Goal: Feedback & Contribution: Submit feedback/report problem

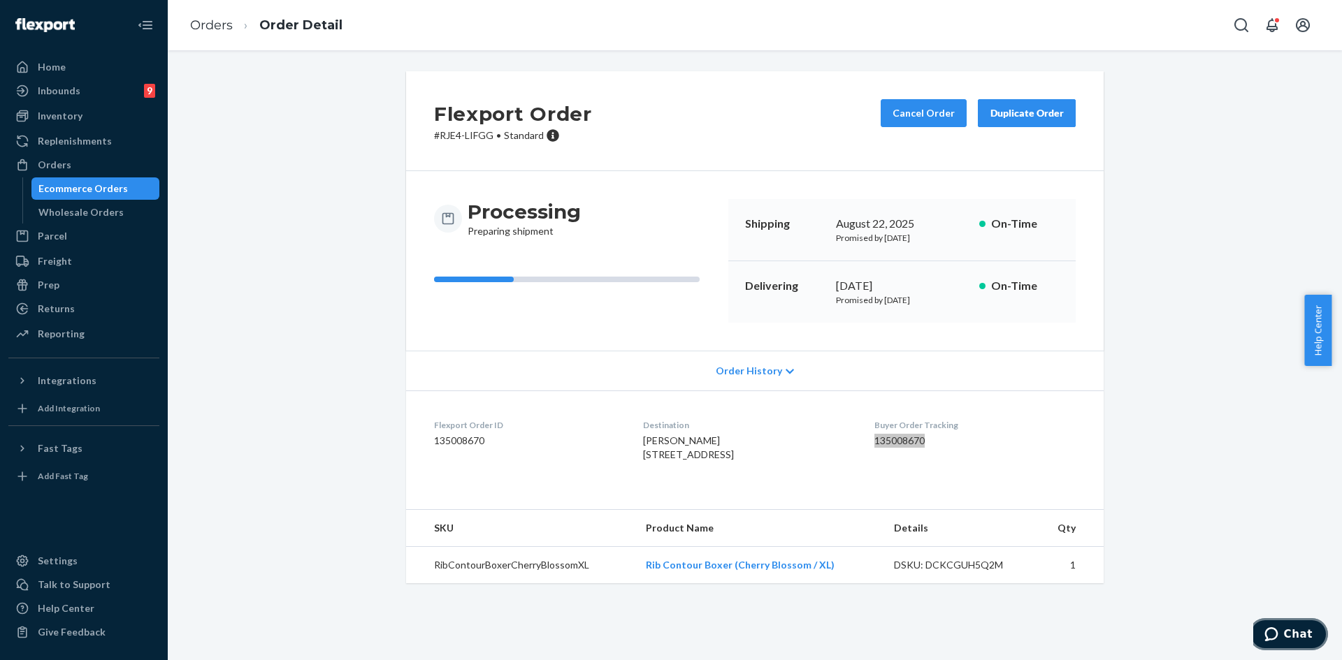
click at [1291, 638] on span "Chat" at bounding box center [1298, 634] width 29 height 13
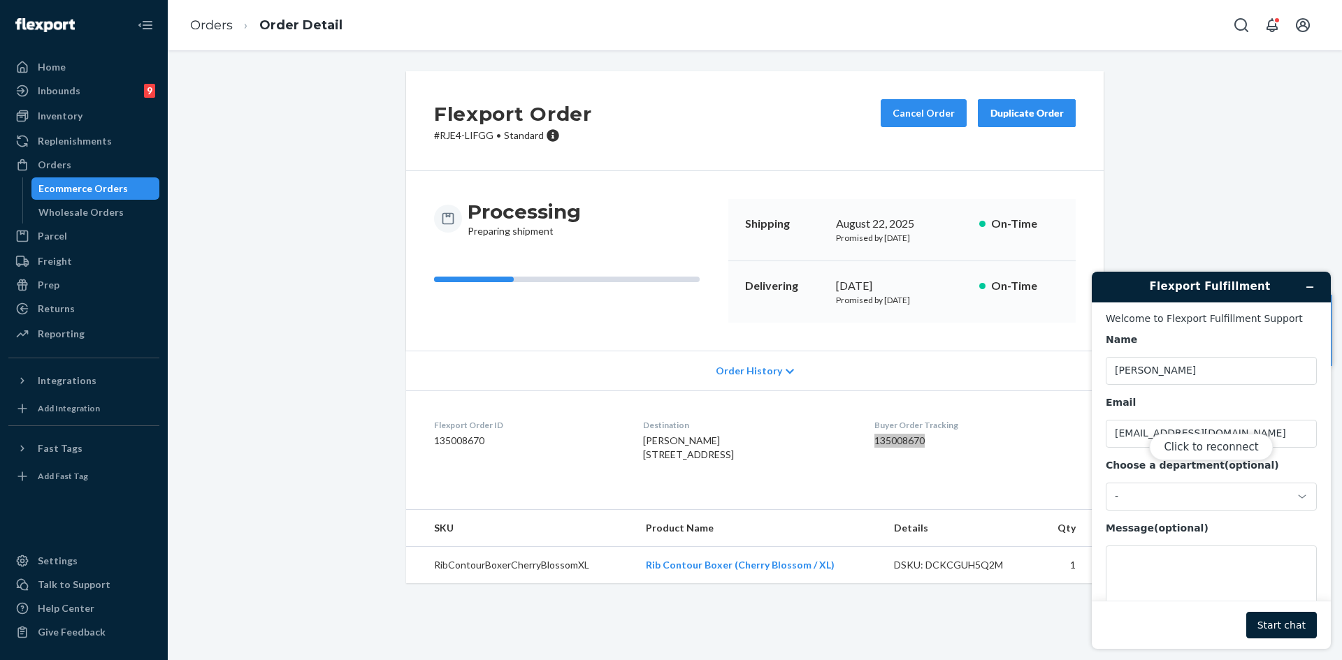
click at [1156, 564] on div "Click to reconnect" at bounding box center [1210, 460] width 239 height 377
click at [1165, 501] on div "Click to reconnect" at bounding box center [1210, 460] width 239 height 377
click at [1293, 630] on div "Click to reconnect" at bounding box center [1210, 460] width 239 height 377
click at [1182, 580] on div "Click to reconnect" at bounding box center [1210, 460] width 239 height 377
click at [1218, 448] on button "Click to reconnect" at bounding box center [1211, 447] width 124 height 27
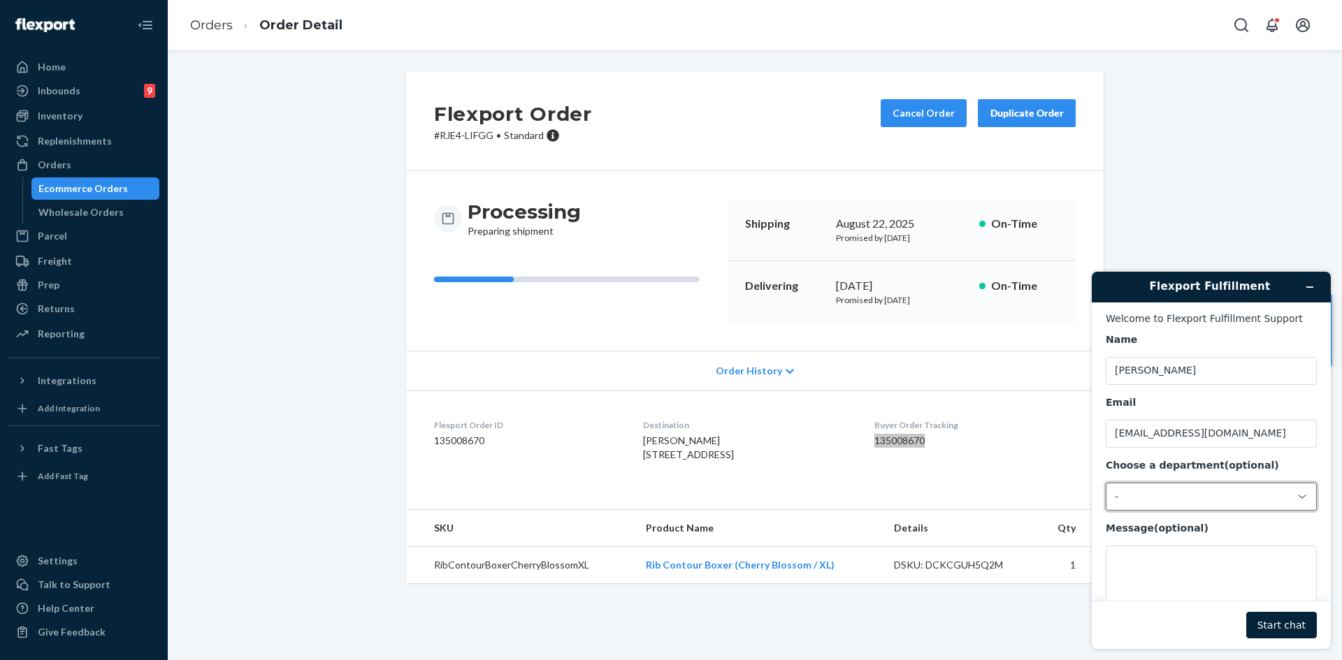
click at [1142, 495] on div "-" at bounding box center [1203, 497] width 176 height 13
click at [1163, 545] on li "Messaging (Chat Team)" at bounding box center [1208, 556] width 205 height 25
click at [1166, 565] on textarea "Message (optional)" at bounding box center [1210, 585] width 211 height 78
paste textarea "#254187364"
drag, startPoint x: 1175, startPoint y: 562, endPoint x: 1233, endPoint y: 562, distance: 58.0
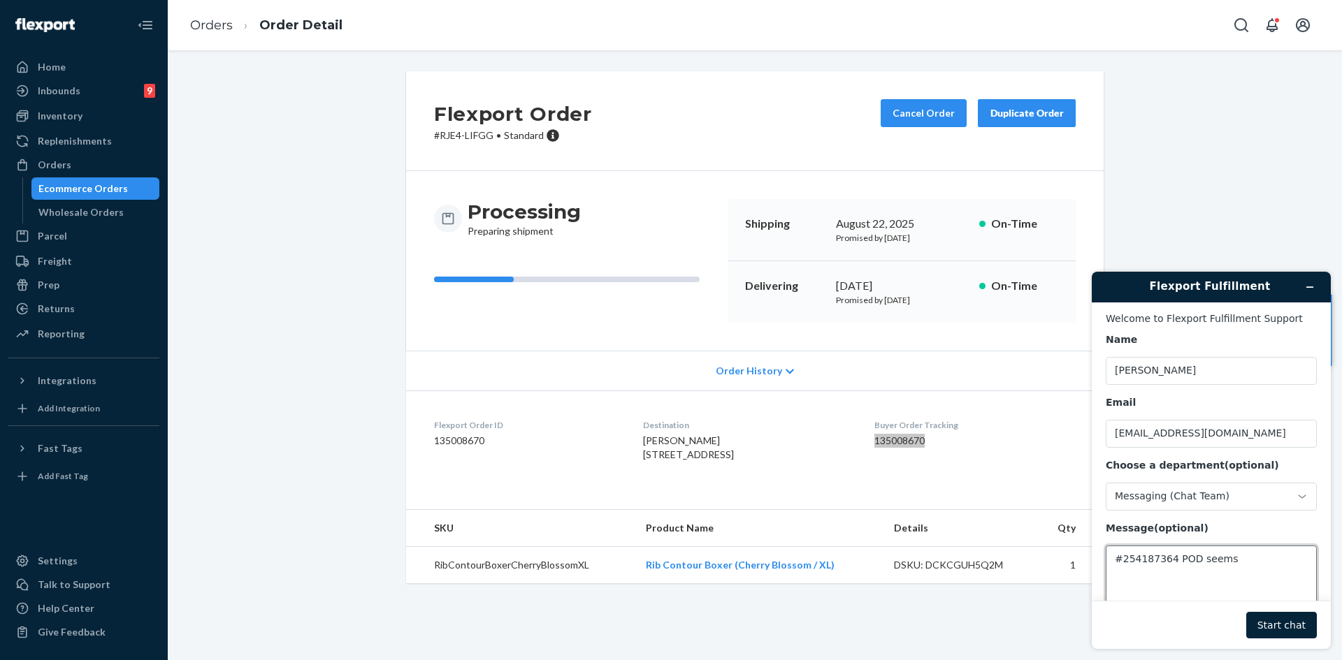
click at [1233, 562] on textarea "#254187364 POD seems" at bounding box center [1210, 585] width 211 height 78
type textarea "#254187364 - lost package - POD doesn't look like 19 items on it"
click at [1272, 620] on button "Start chat" at bounding box center [1281, 625] width 71 height 27
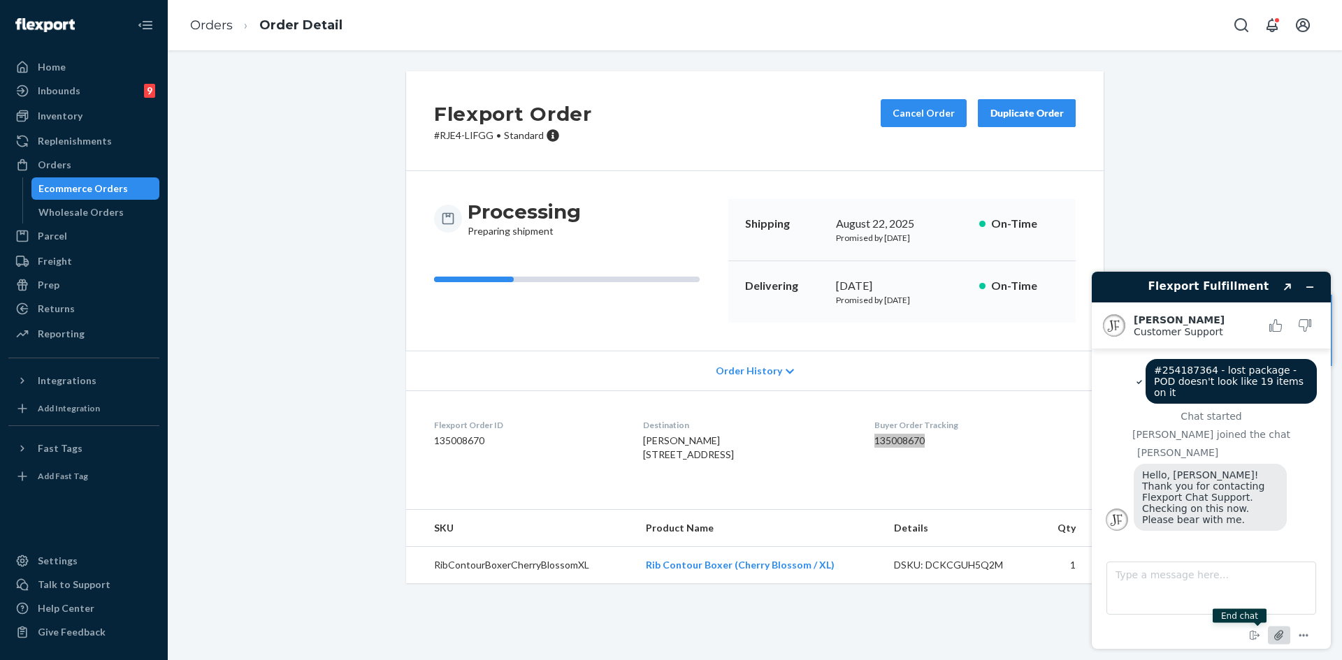
click at [1274, 637] on icon "Attach file" at bounding box center [1279, 636] width 26 height 26
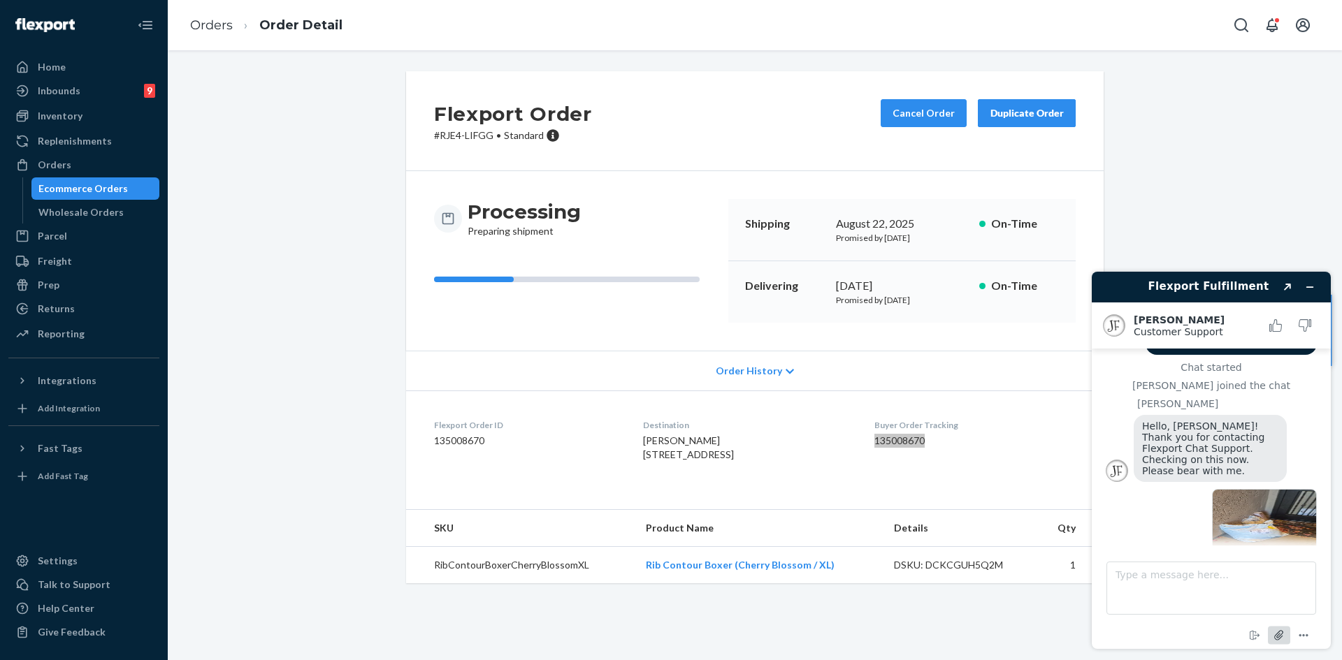
scroll to position [62, 0]
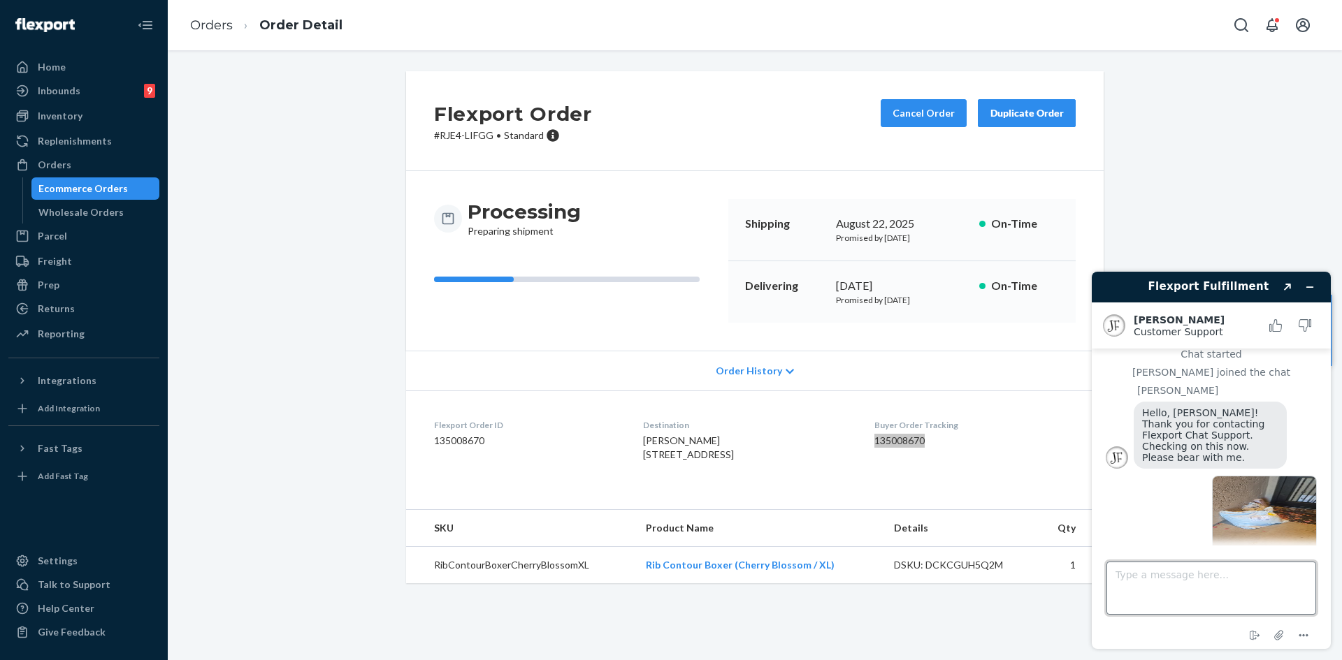
click at [1138, 575] on textarea "Type a message here..." at bounding box center [1211, 588] width 210 height 53
paste textarea "Delivered by LaserShip Routed delivery shipping 1LSCYM10058W8OD"
type textarea "Delivered by LaserShip Routed delivery shipping 1LSCYM10058W8OD"
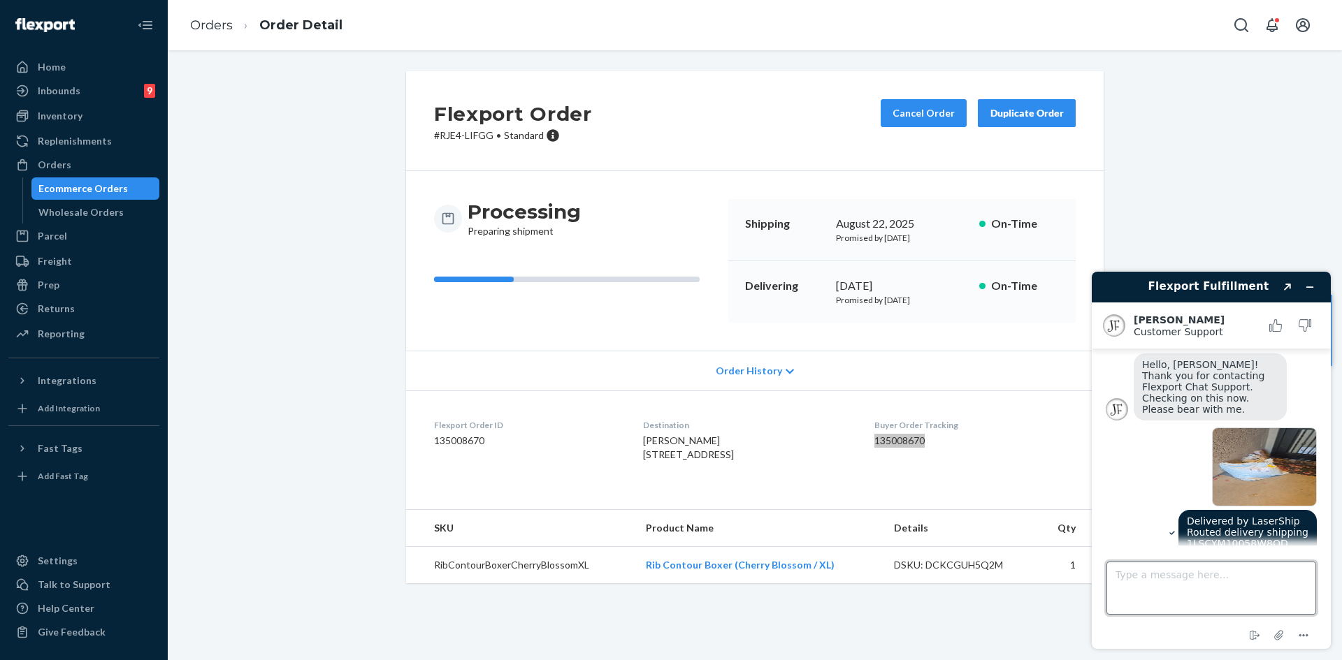
scroll to position [172, 0]
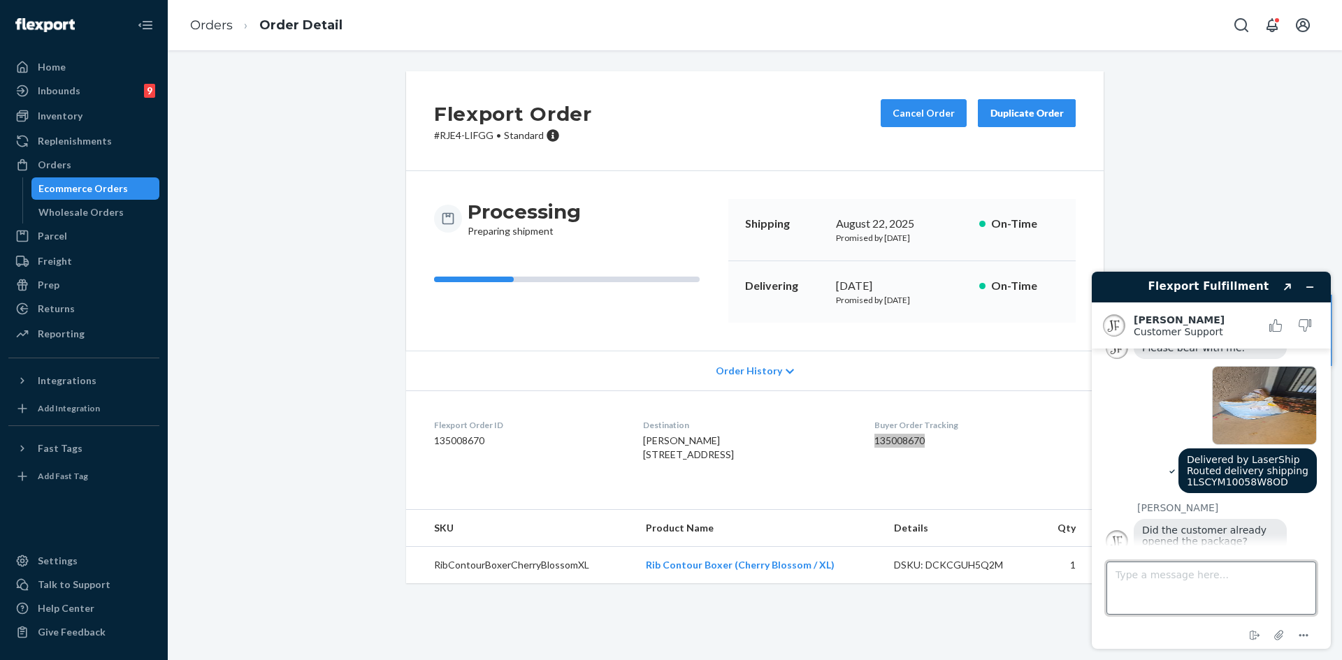
click at [1202, 581] on textarea "Type a message here..." at bounding box center [1211, 588] width 210 height 53
type textarea "T"
type textarea "This has POD but reported lost"
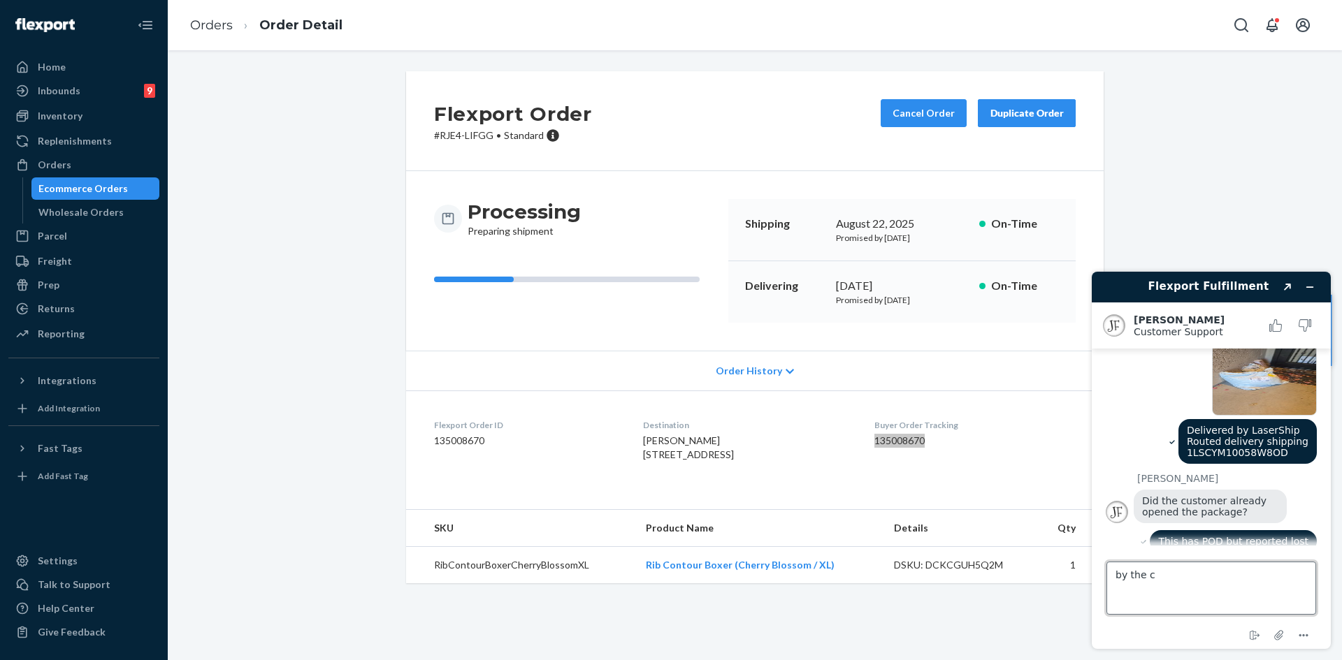
type textarea "by the cx"
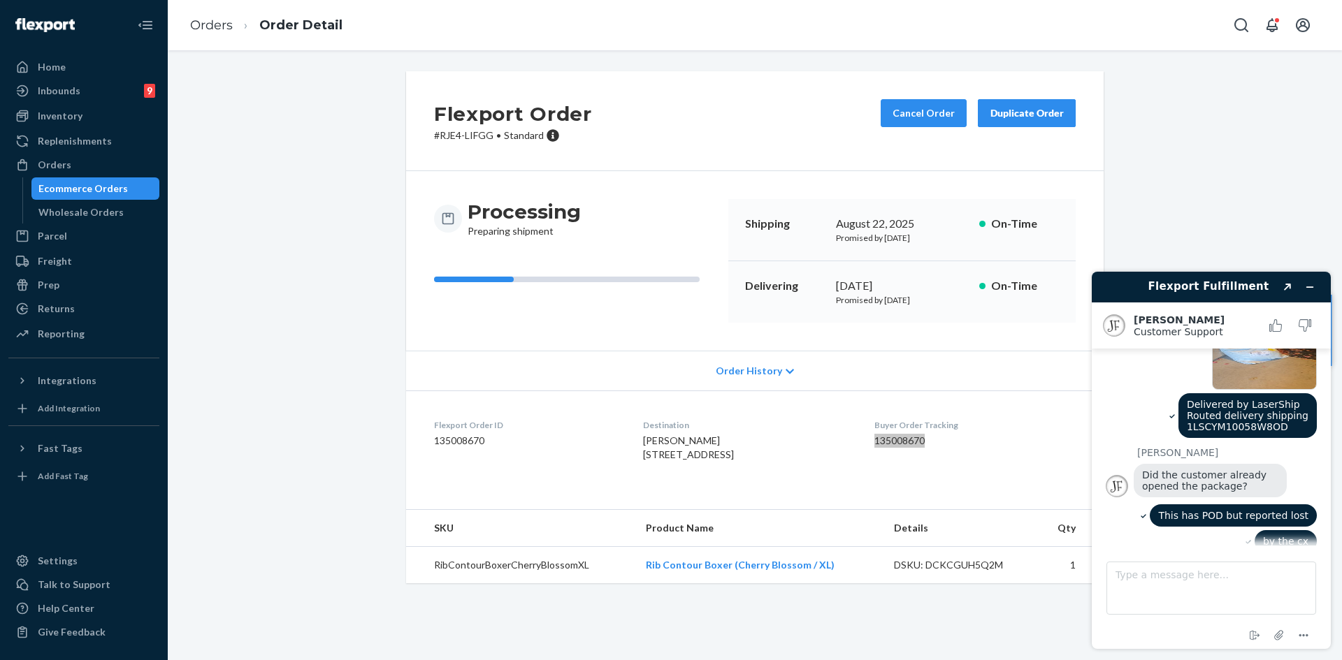
scroll to position [311, 0]
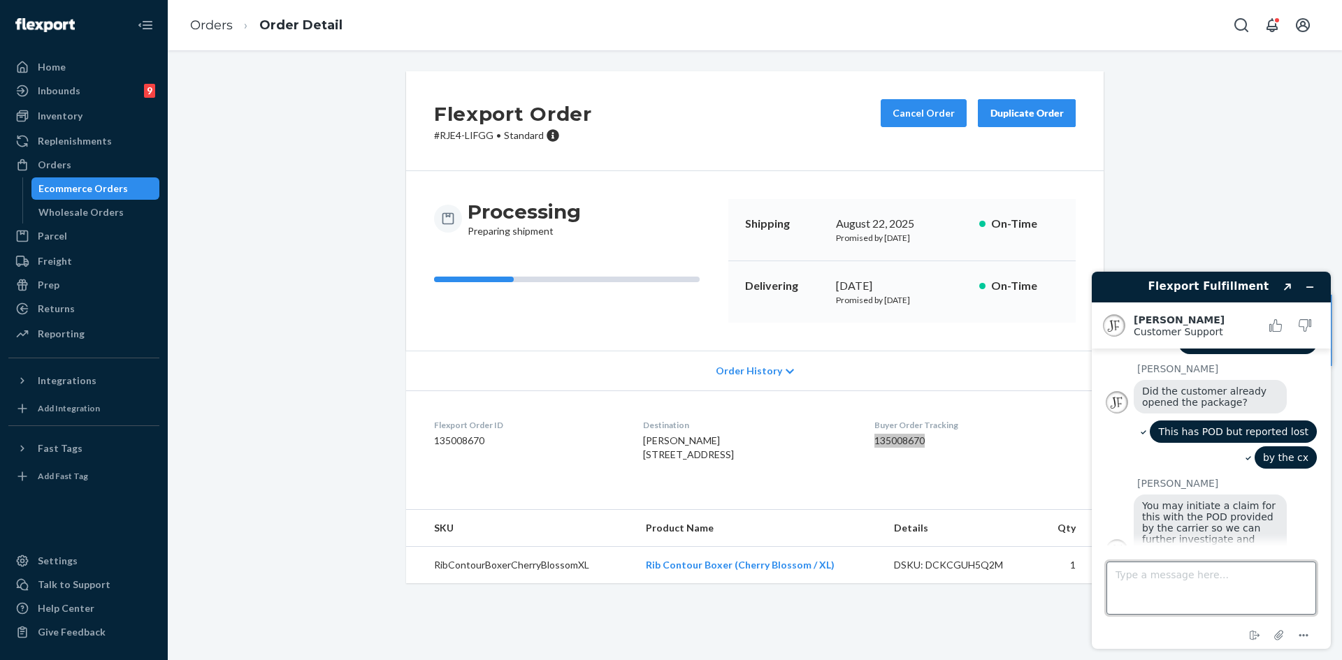
click at [1140, 583] on textarea "Type a message here..." at bounding box center [1211, 588] width 210 height 53
type textarea "How can I note that the POD kinda shows that the items inside is not 19 items?"
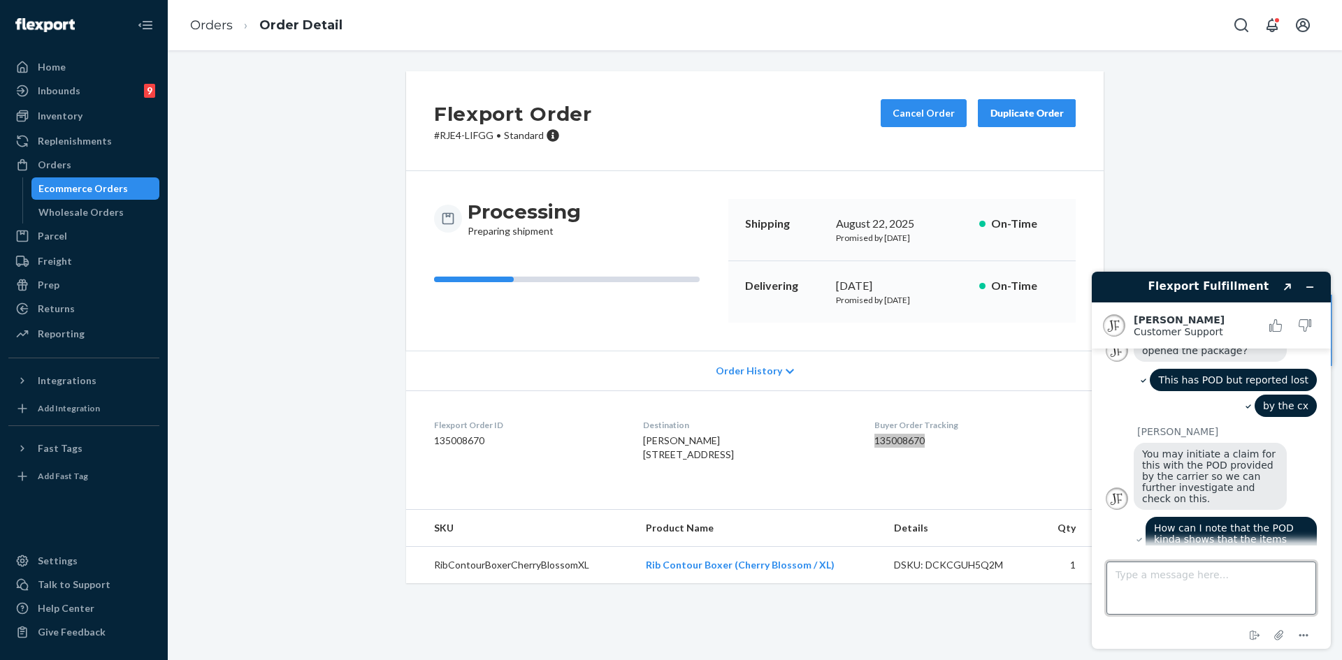
click at [1140, 583] on textarea "Type a message here..." at bounding box center [1211, 588] width 210 height 53
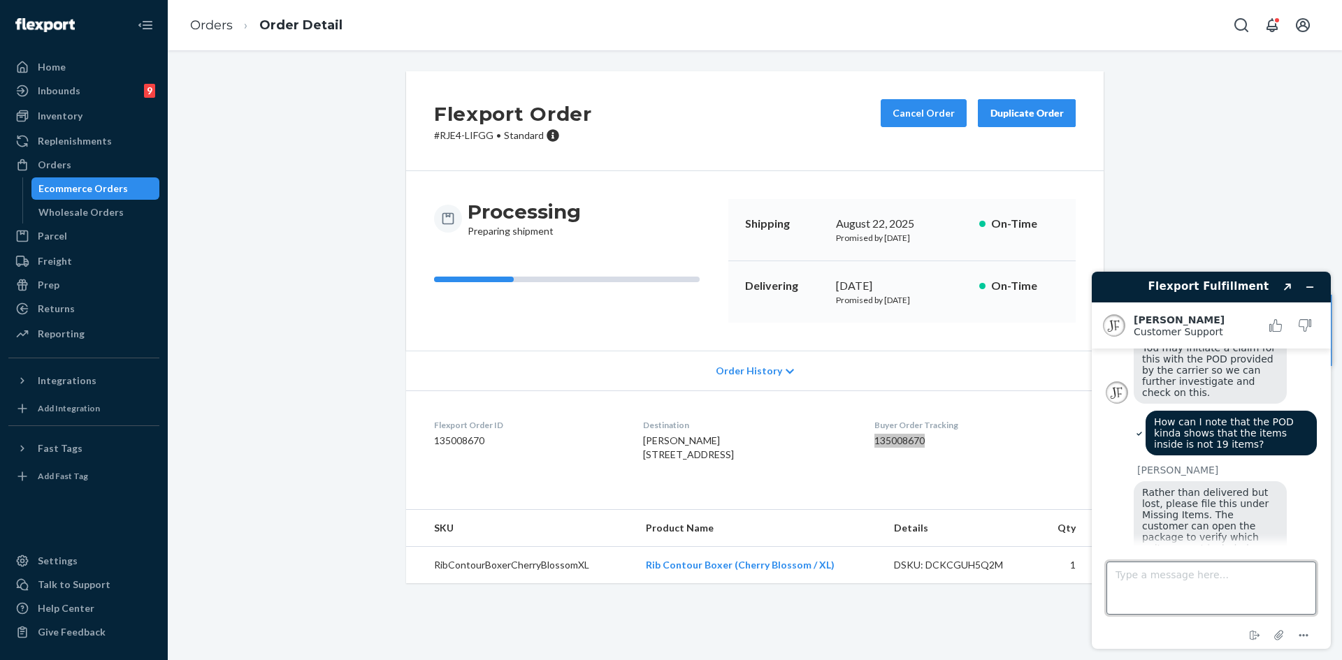
click at [1188, 574] on textarea "Type a message here..." at bounding box center [1211, 588] width 210 height 53
type textarea "C"
type textarea "Again customer can't open it since it's lost"
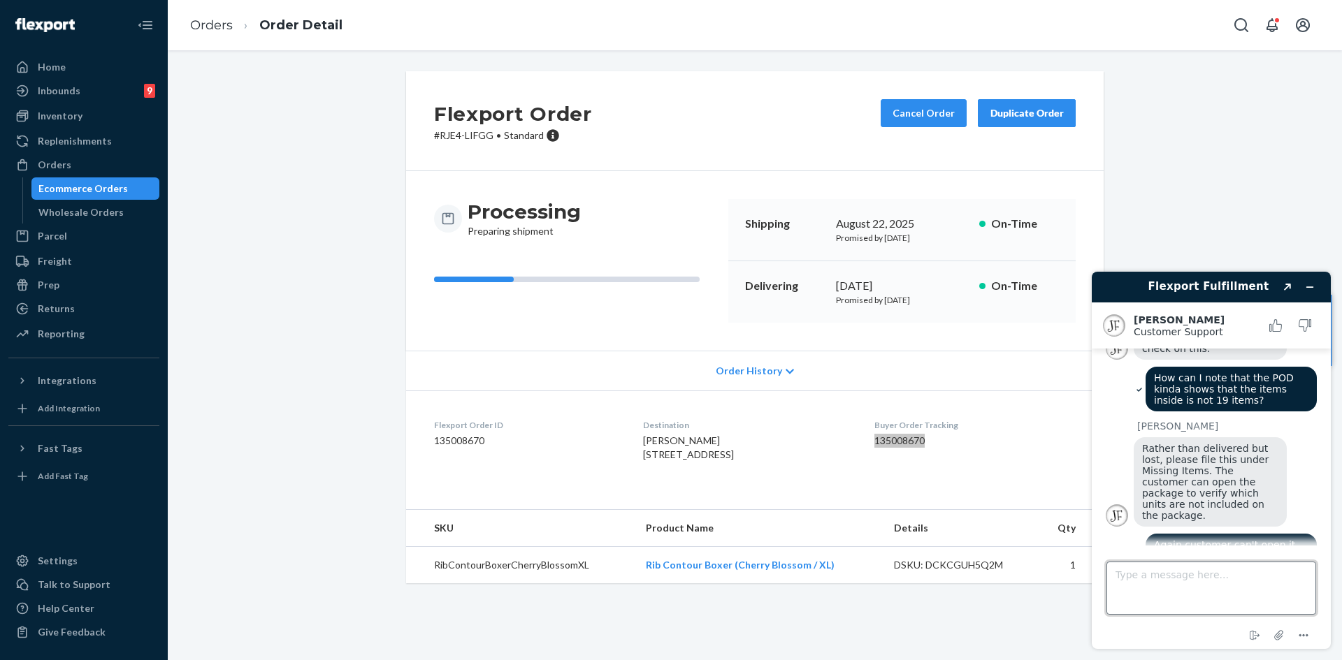
scroll to position [672, 0]
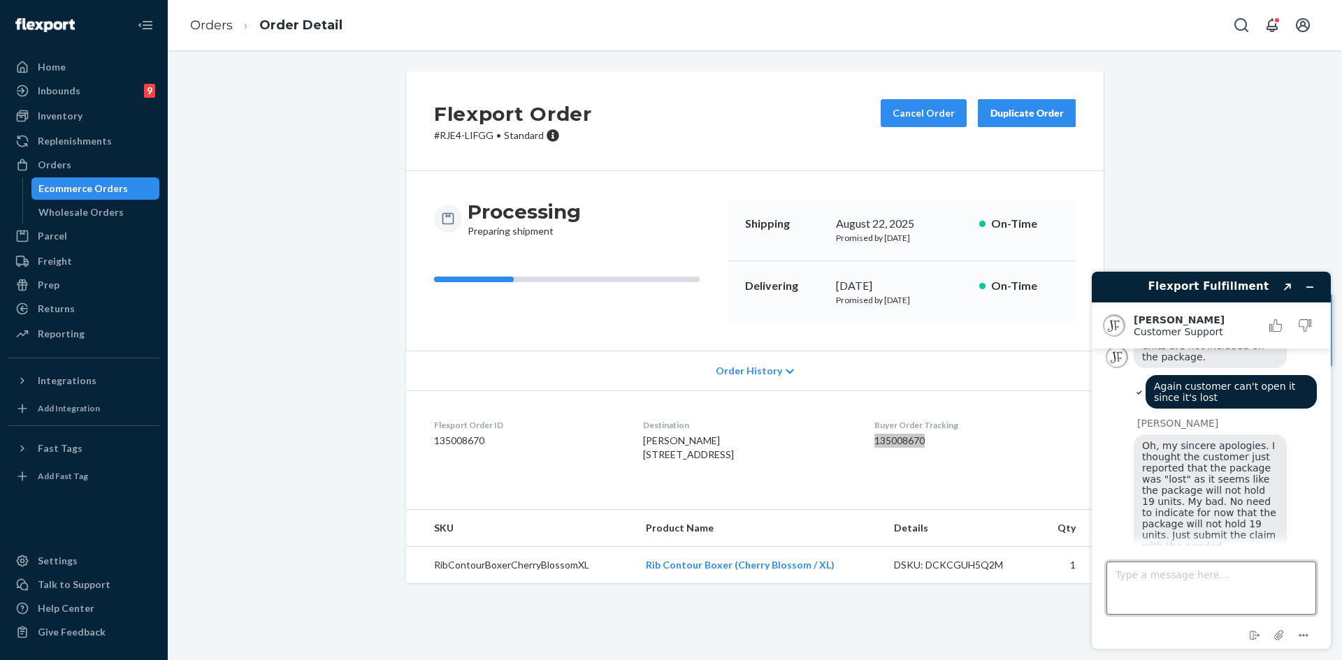
click at [1187, 583] on textarea "Type a message here..." at bounding box center [1211, 588] width 210 height 53
type textarea "T"
type textarea "got that"
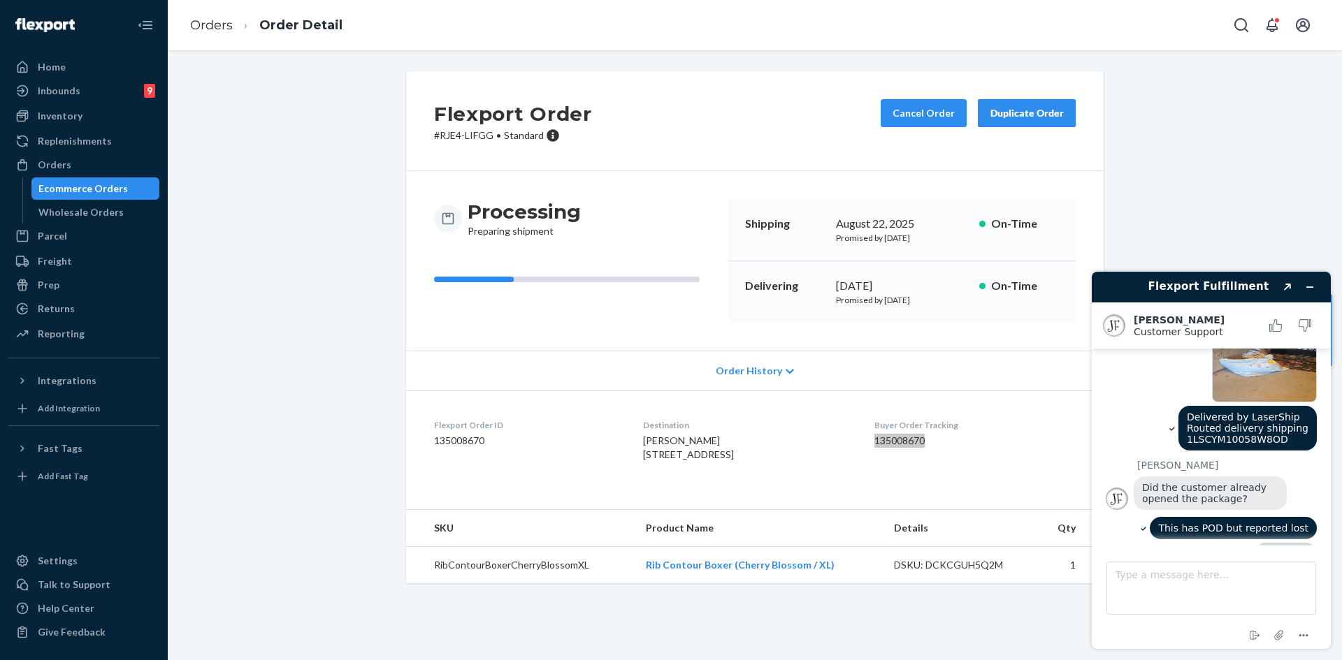
scroll to position [145, 0]
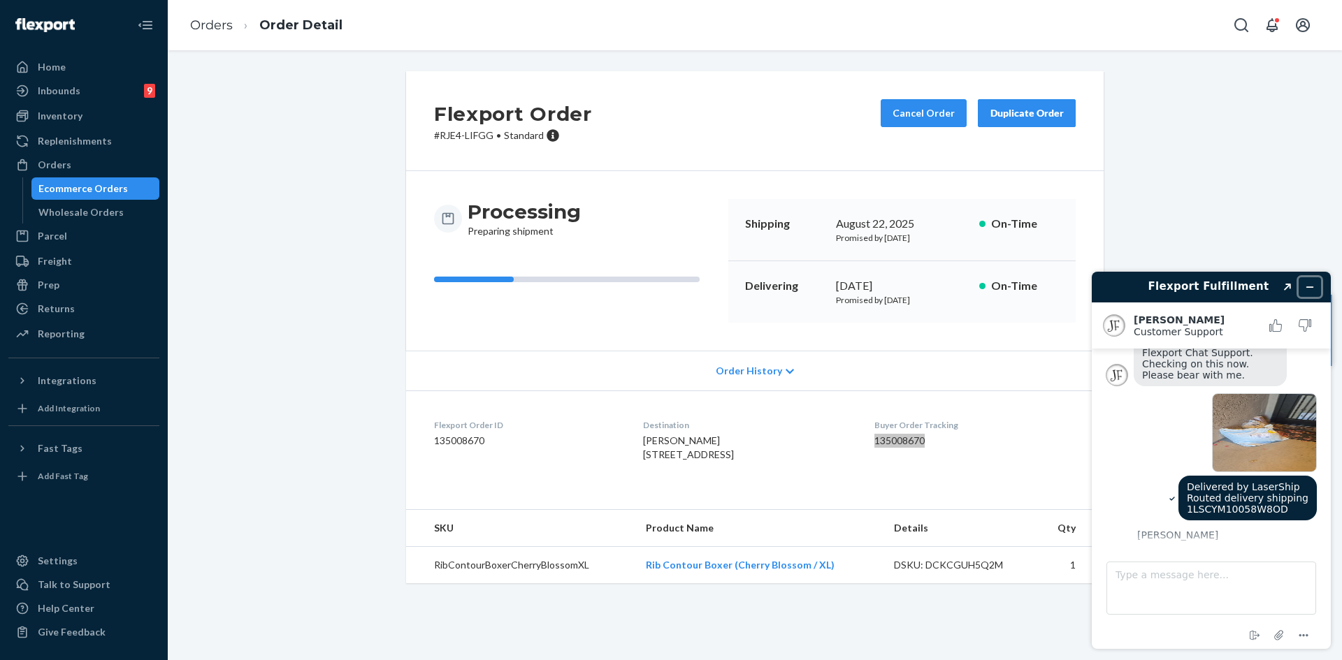
click at [1309, 283] on icon "Minimize widget" at bounding box center [1310, 287] width 10 height 10
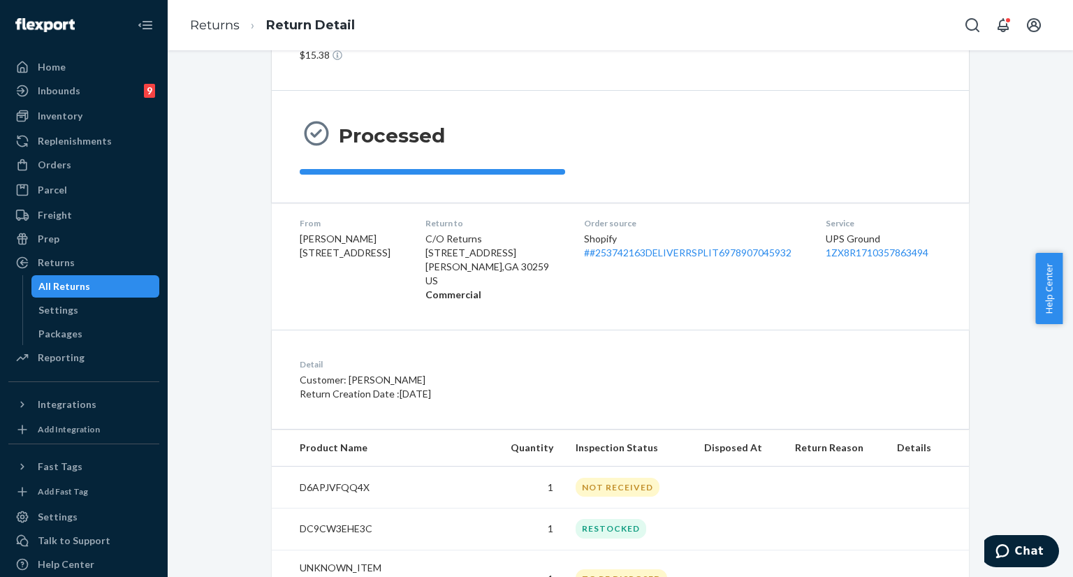
scroll to position [140, 0]
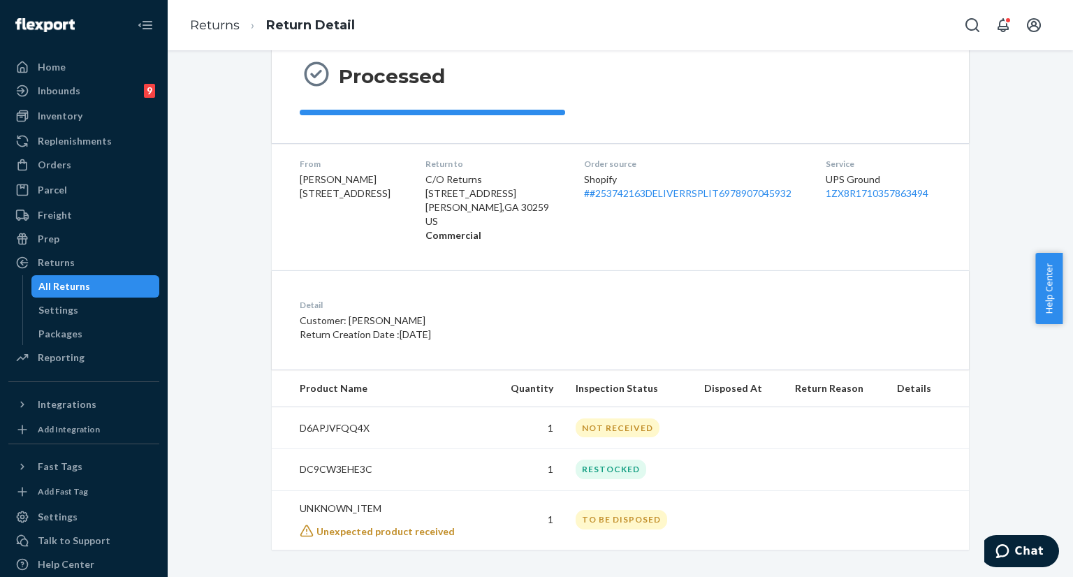
click at [922, 124] on div "Processed" at bounding box center [620, 87] width 697 height 112
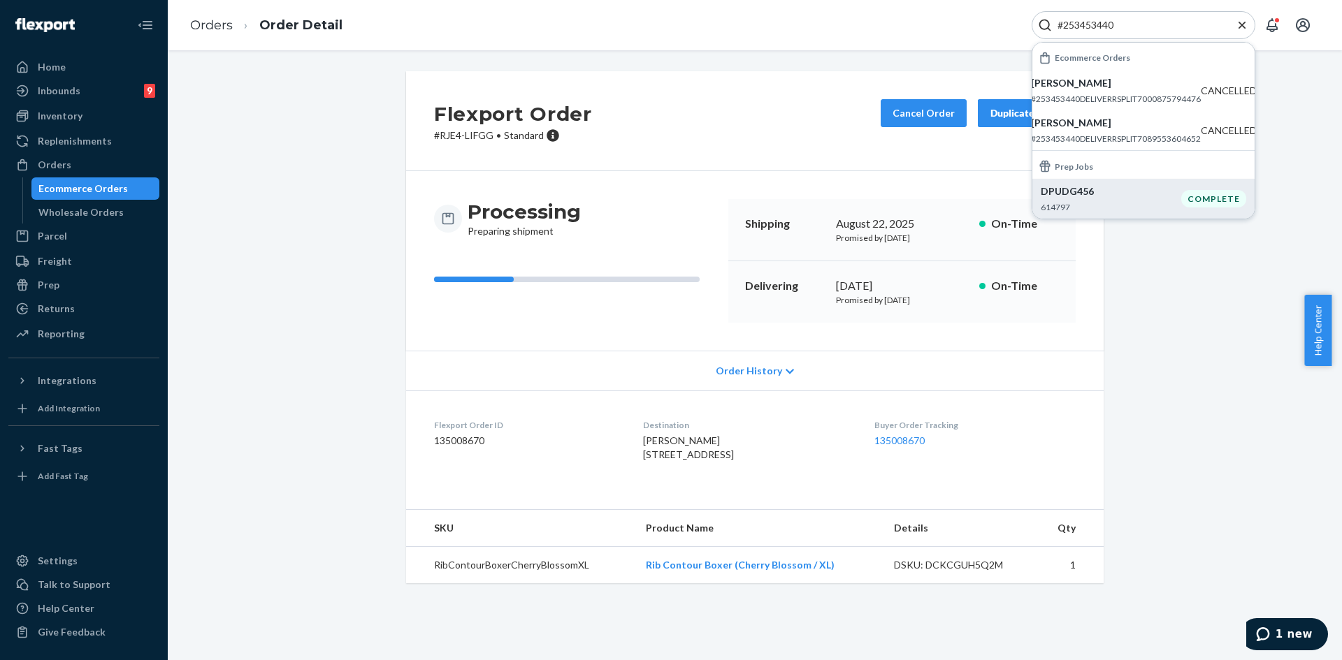
type input "#253453440"
click at [1144, 197] on p "DPUDG456" at bounding box center [1110, 191] width 140 height 14
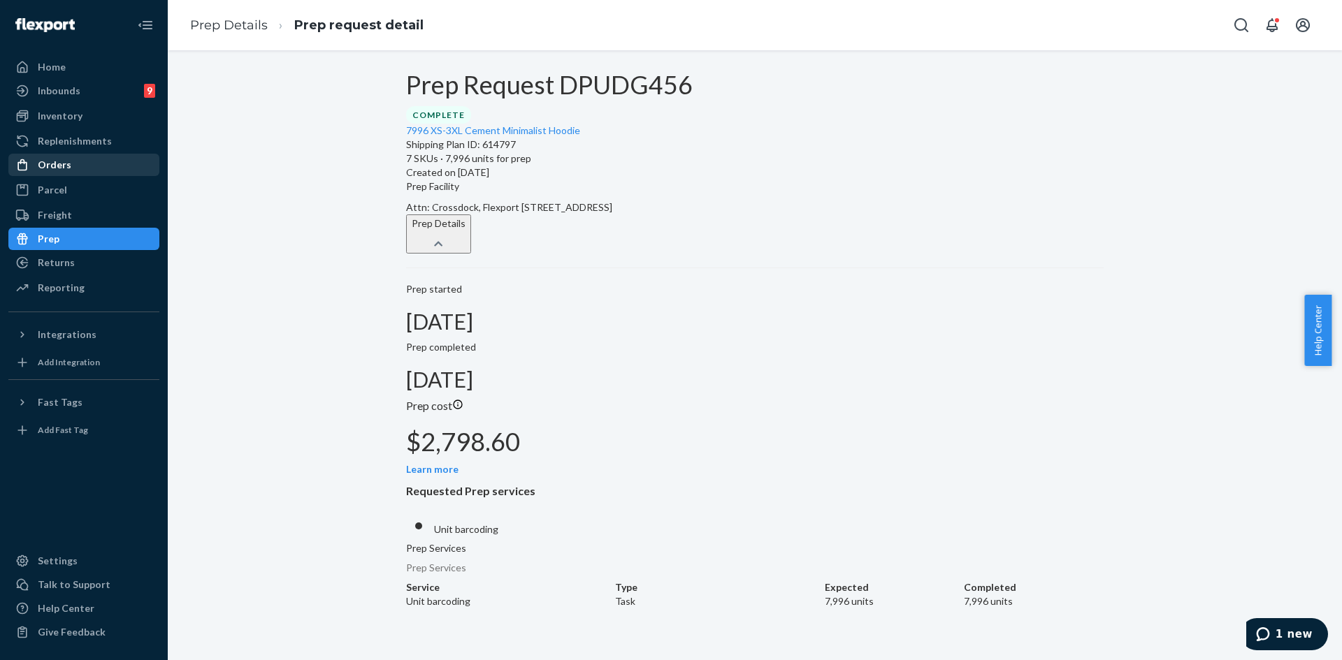
drag, startPoint x: 68, startPoint y: 168, endPoint x: 99, endPoint y: 161, distance: 31.5
click at [68, 168] on div "Orders" at bounding box center [55, 165] width 34 height 14
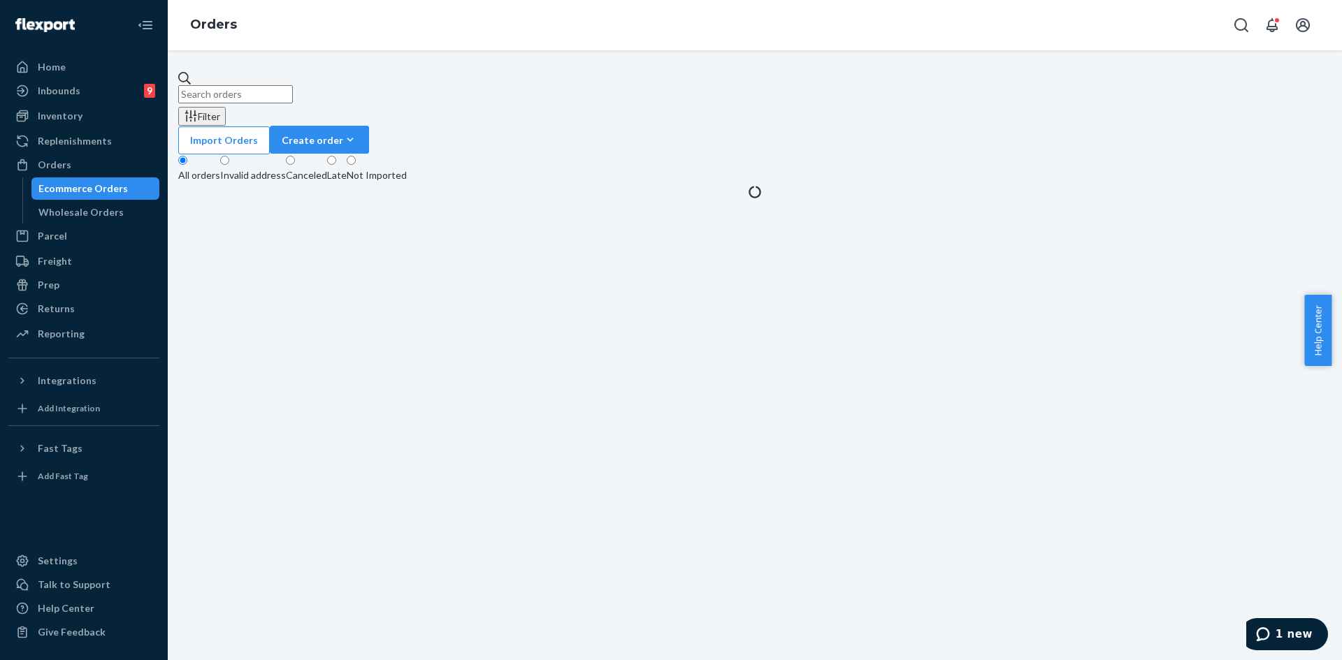
click at [293, 92] on input "text" at bounding box center [235, 94] width 115 height 18
paste input "#253453440"
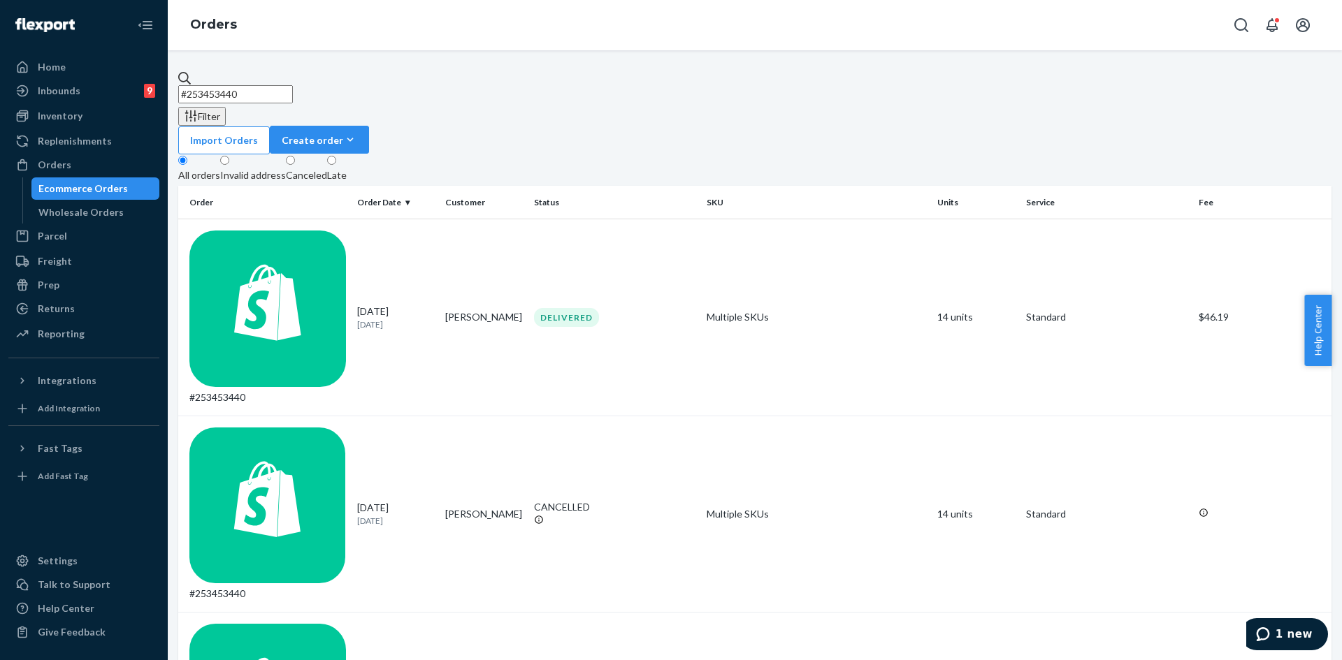
type input "#253453440"
click at [248, 231] on div "#253453440" at bounding box center [267, 318] width 157 height 174
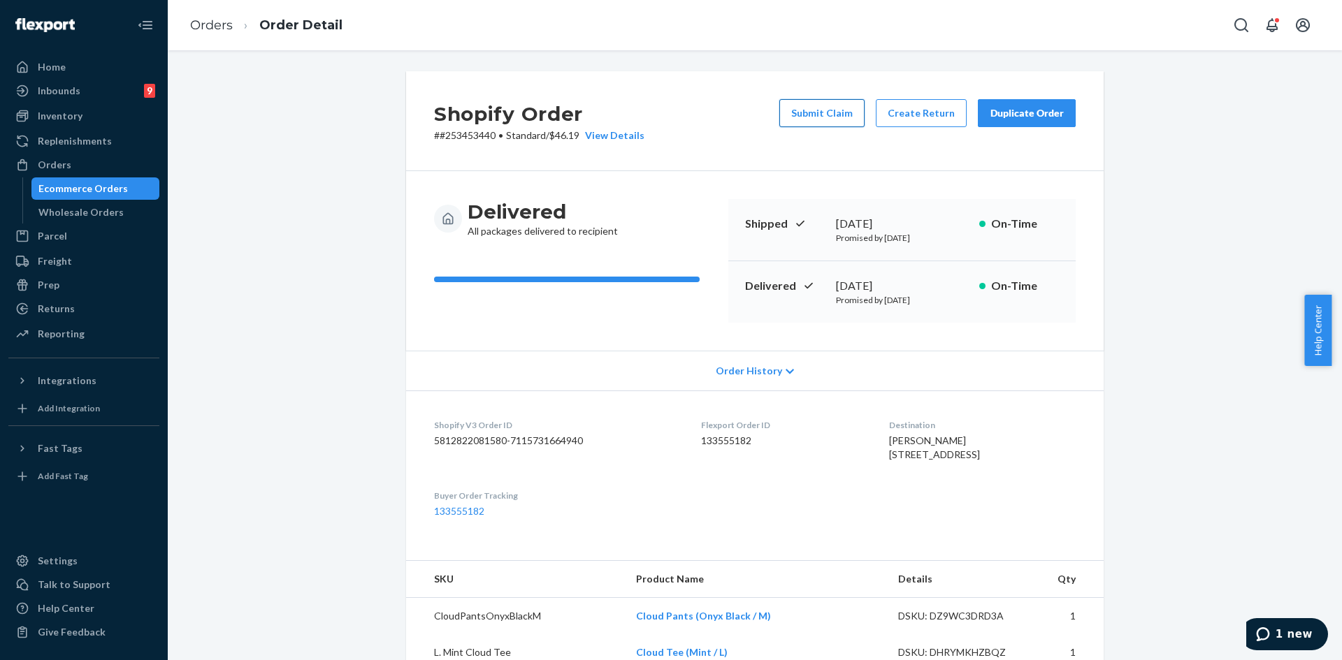
click at [806, 108] on button "Submit Claim" at bounding box center [821, 113] width 85 height 28
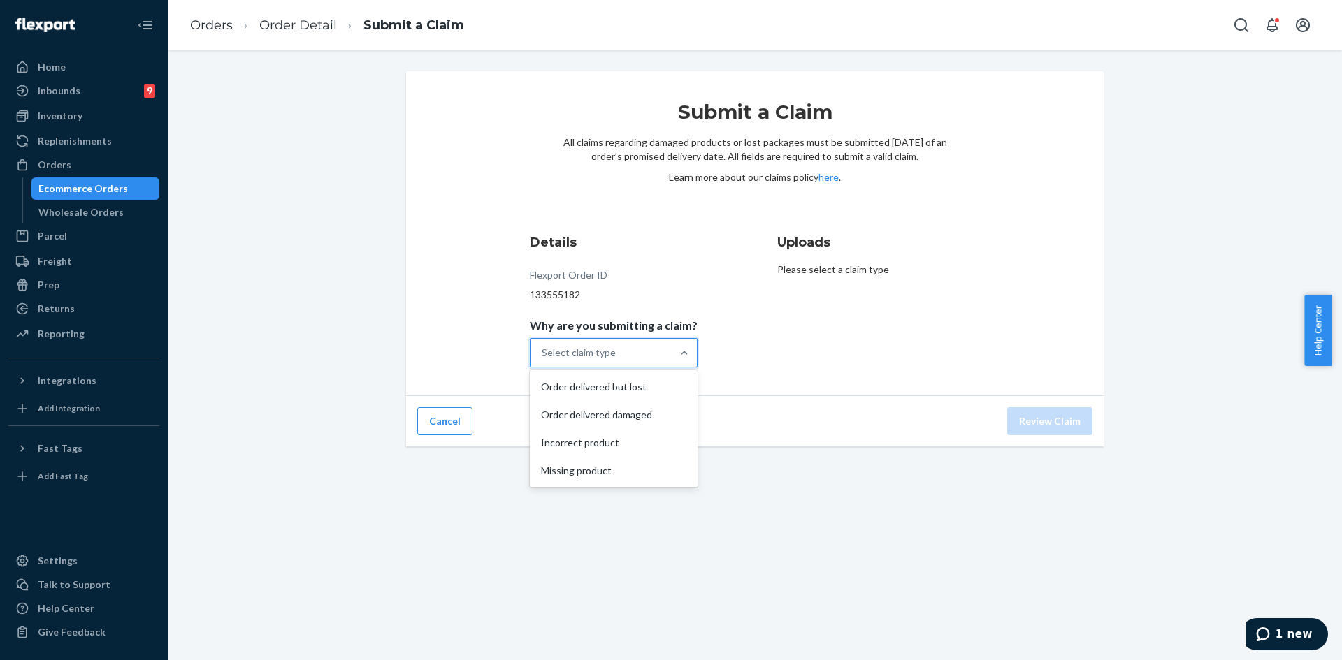
click at [604, 343] on div "Select claim type" at bounding box center [600, 353] width 141 height 28
click at [543, 346] on input "Why are you submitting a claim? option Order delivered but lost focused, 1 of 4…" at bounding box center [542, 353] width 1 height 14
click at [596, 468] on div "Missing product" at bounding box center [613, 471] width 162 height 28
click at [543, 360] on input "Why are you submitting a claim? option Missing product focused, 4 of 4. 4 resul…" at bounding box center [542, 353] width 1 height 14
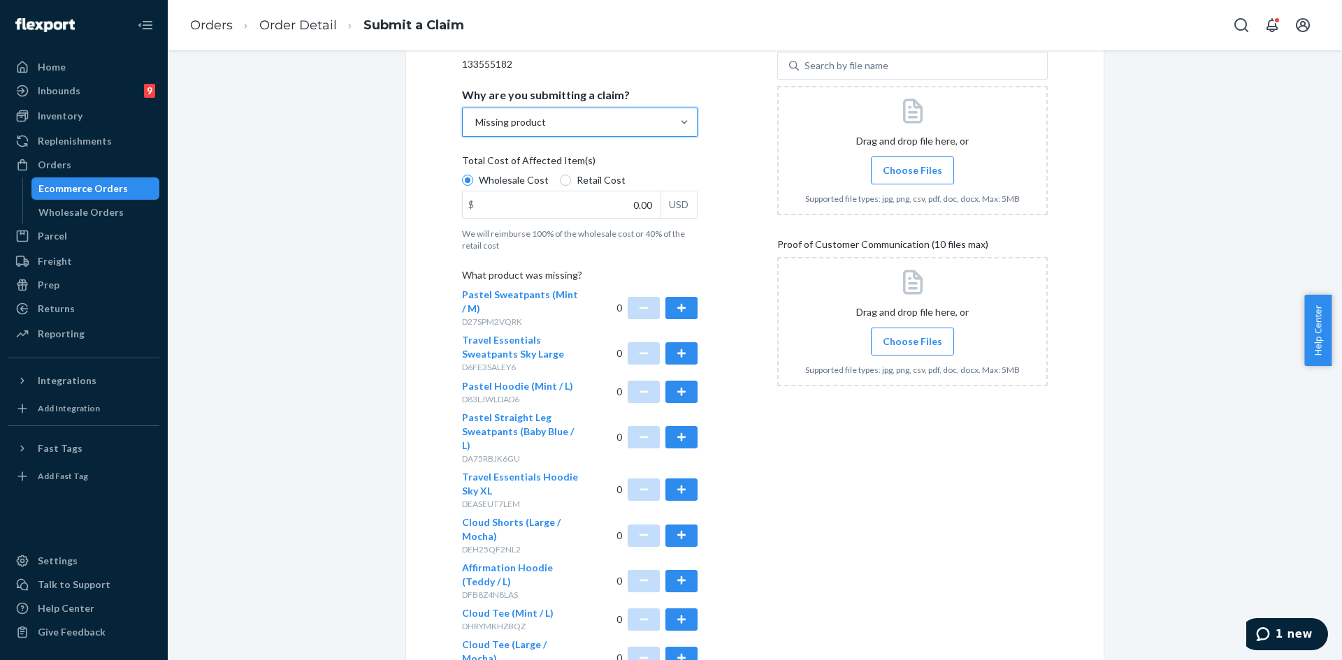
scroll to position [349, 0]
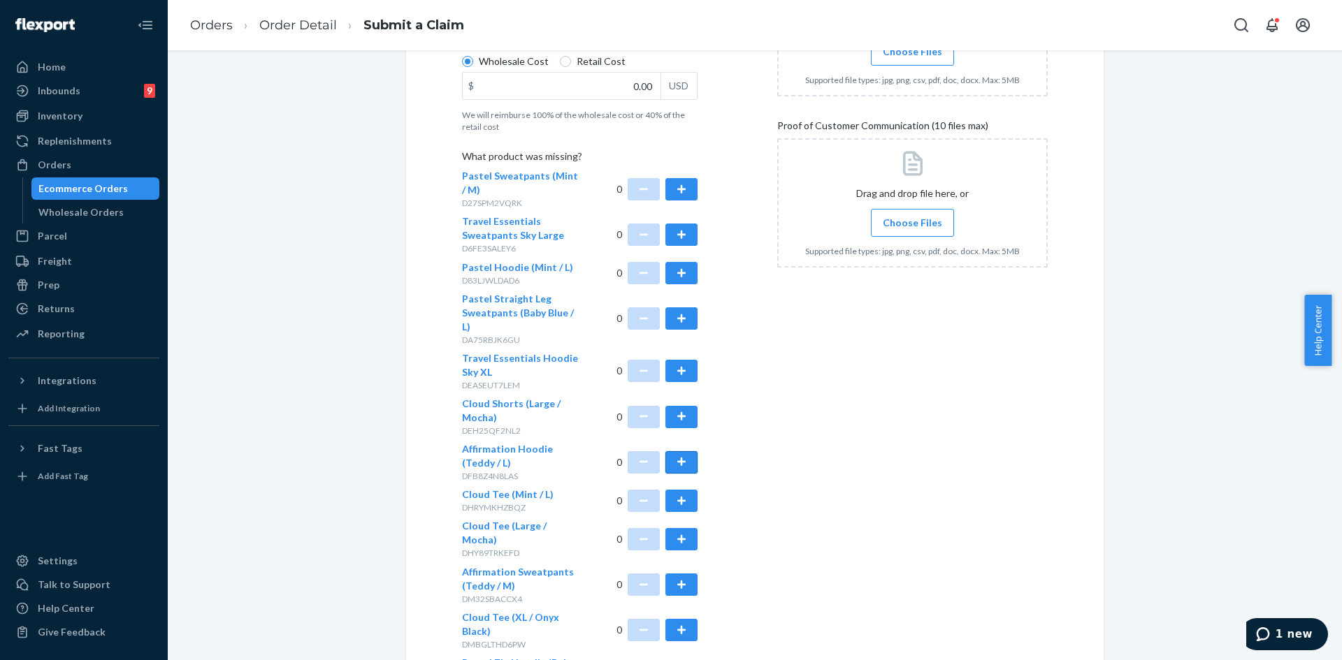
click at [681, 451] on button "button" at bounding box center [681, 462] width 32 height 22
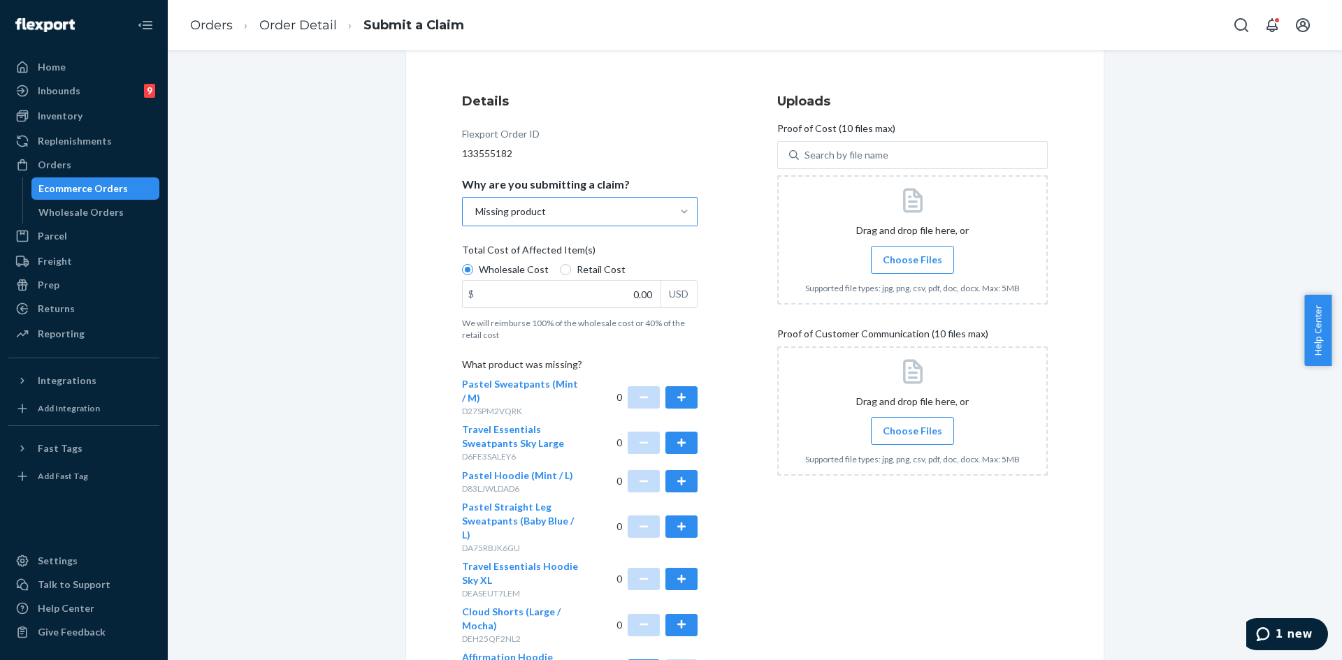
scroll to position [140, 0]
click at [639, 291] on input "0.00" at bounding box center [562, 295] width 198 height 27
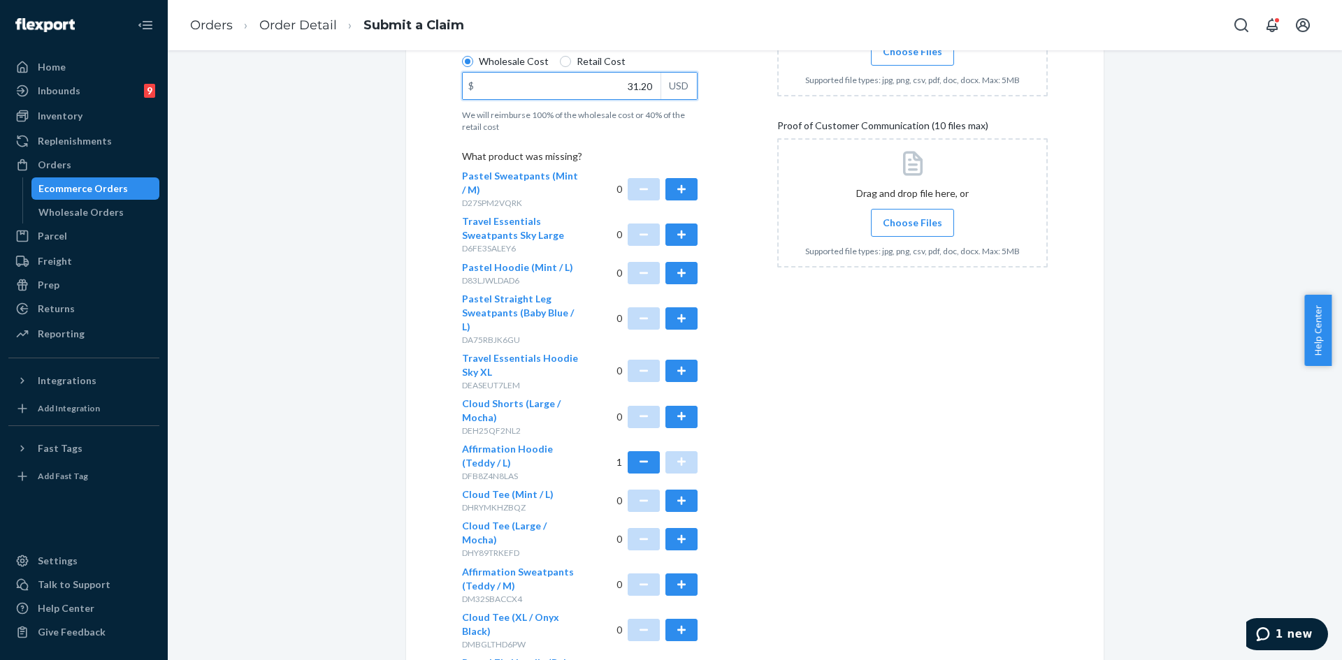
scroll to position [210, 0]
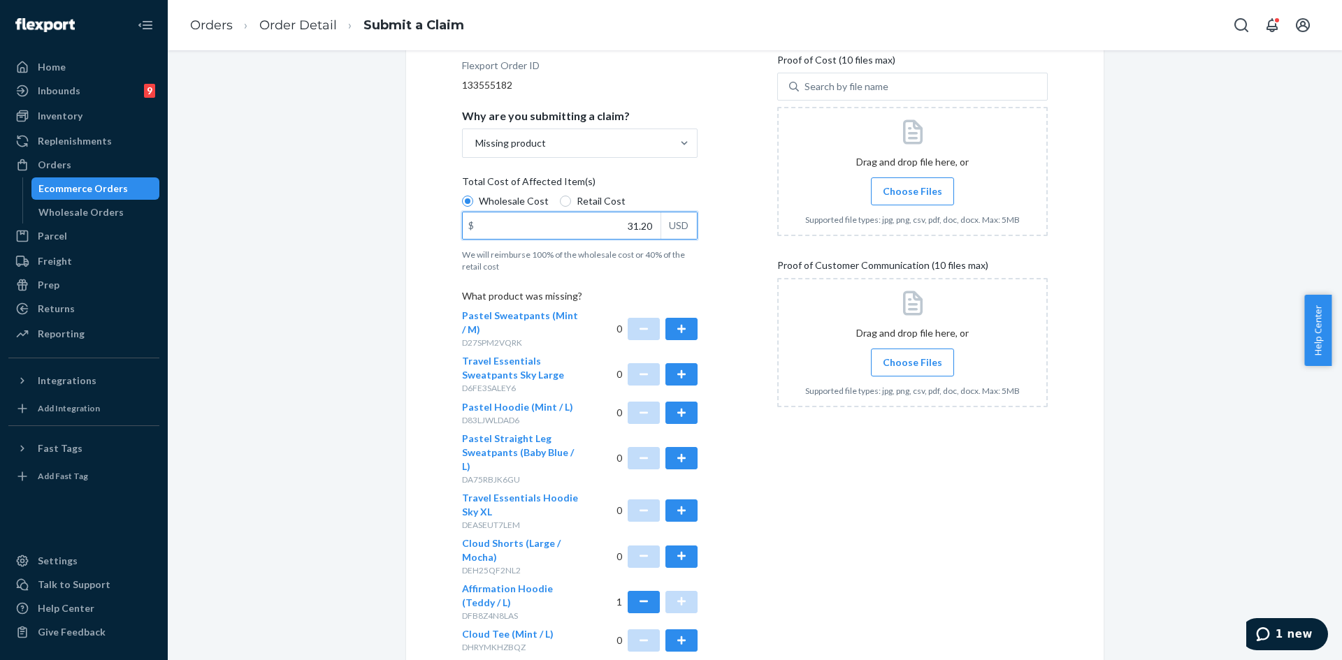
type input "31.20"
click at [906, 187] on span "Choose Files" at bounding box center [912, 191] width 59 height 14
click at [912, 187] on input "Choose Files" at bounding box center [912, 191] width 1 height 15
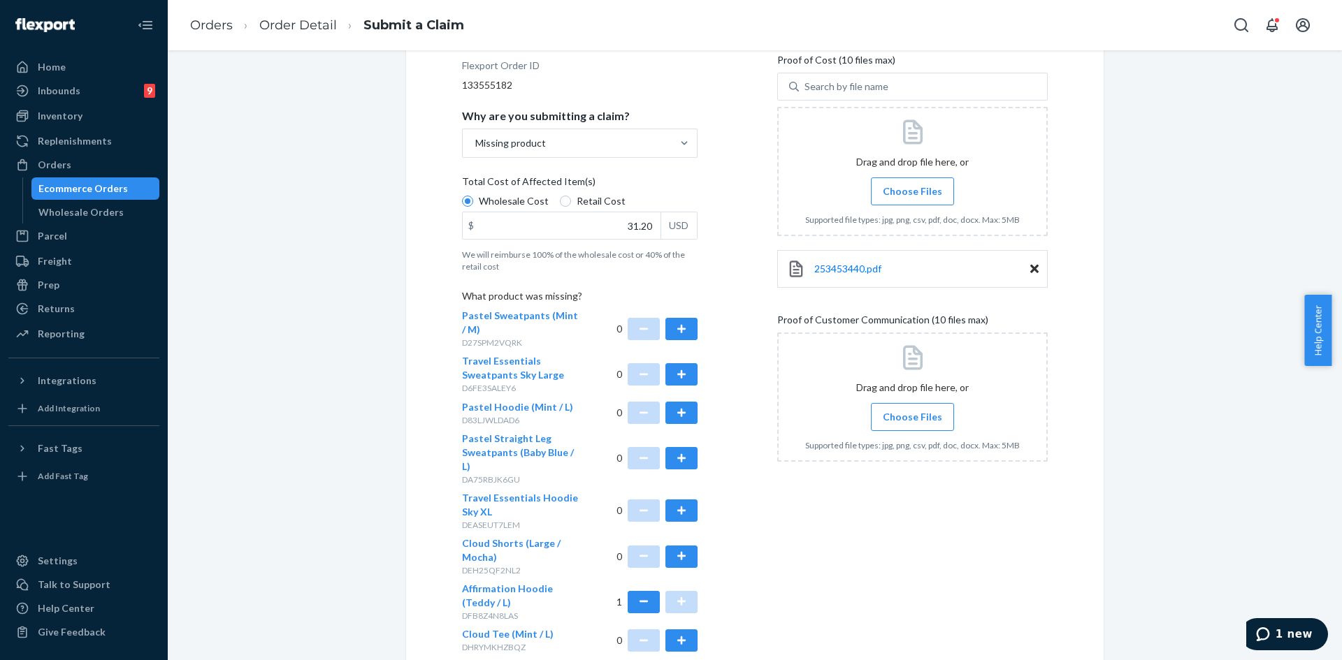
click at [899, 422] on span "Choose Files" at bounding box center [912, 417] width 59 height 14
click at [912, 422] on input "Choose Files" at bounding box center [912, 416] width 1 height 15
click at [902, 411] on span "Choose Files" at bounding box center [912, 417] width 59 height 14
click at [912, 411] on input "Choose Files" at bounding box center [912, 416] width 1 height 15
click at [915, 419] on span "Choose Files" at bounding box center [912, 417] width 59 height 14
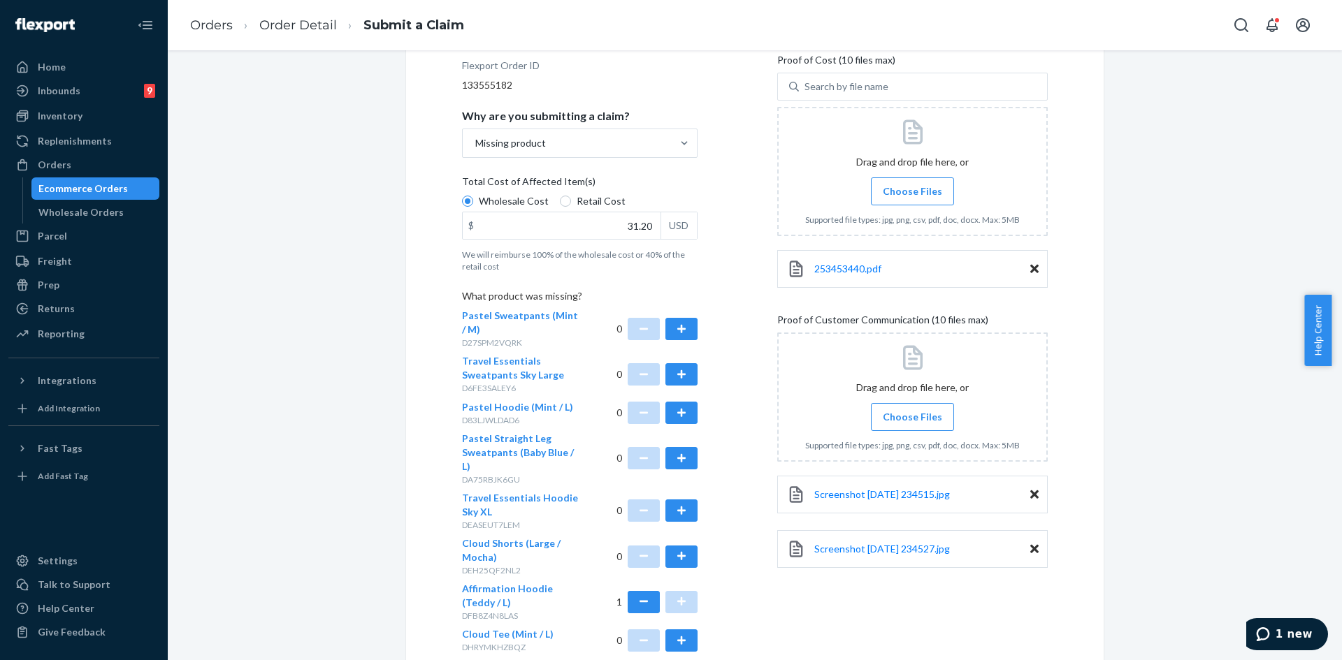
click at [913, 419] on input "Choose Files" at bounding box center [912, 416] width 1 height 15
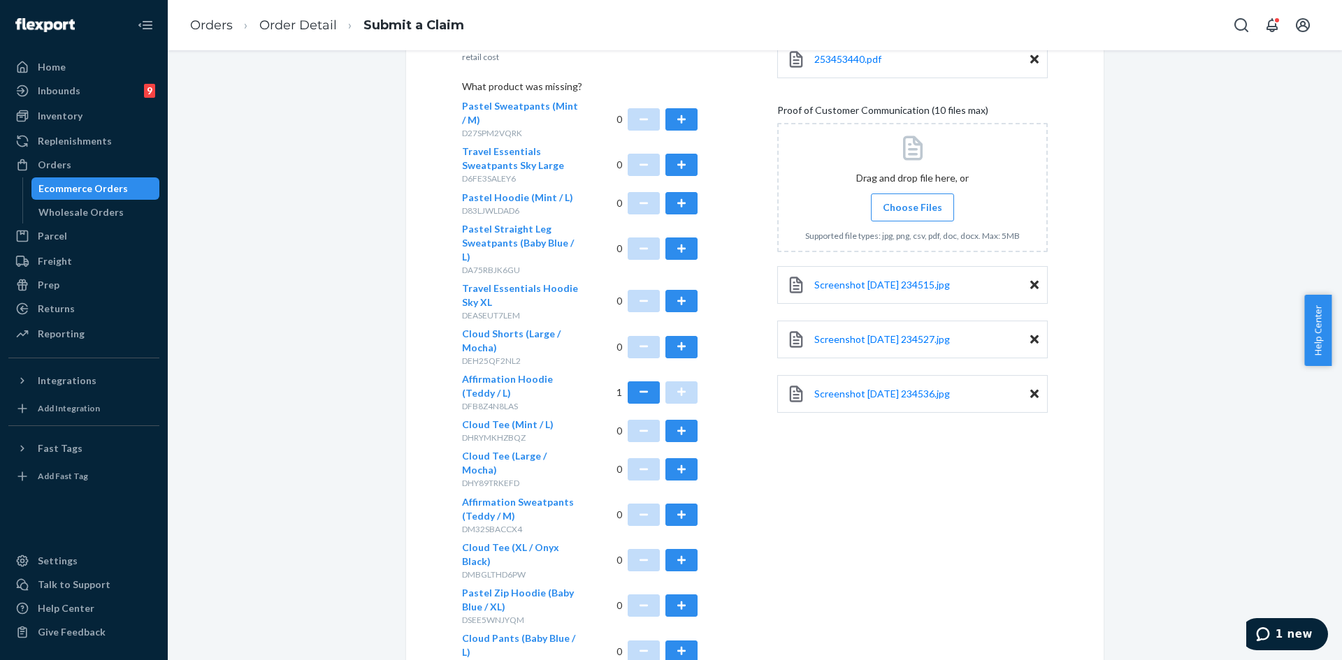
scroll to position [531, 0]
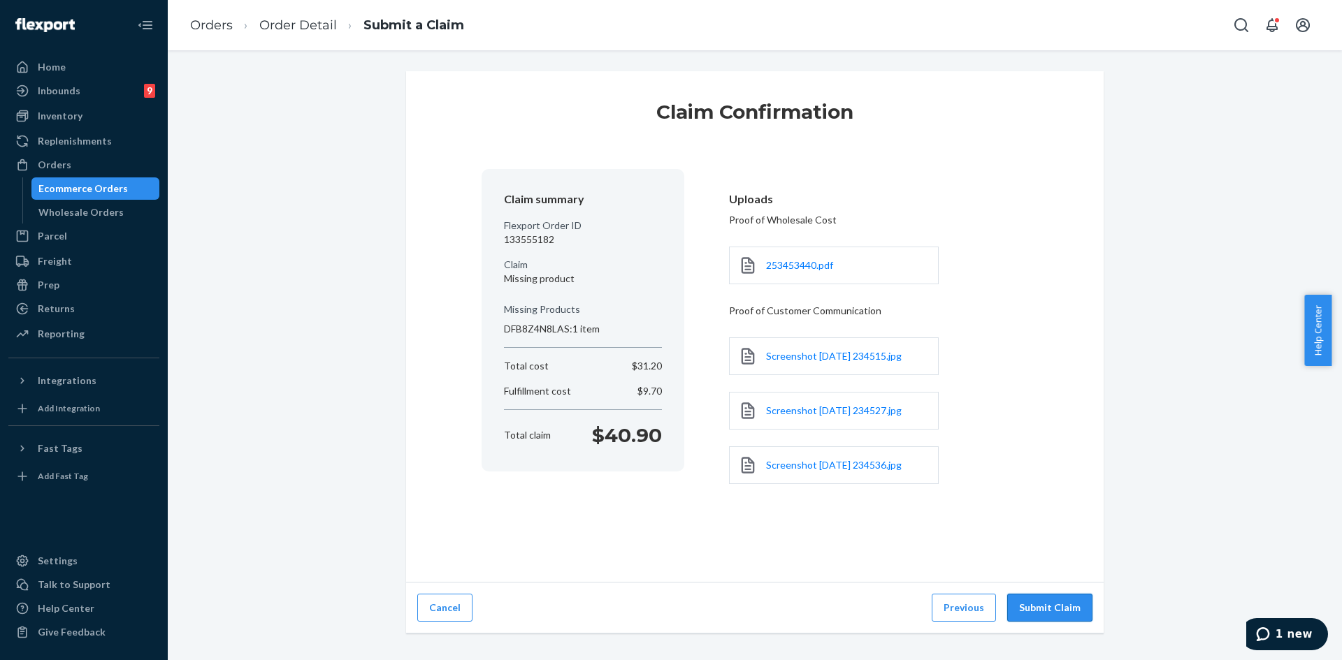
click at [1063, 597] on button "Submit Claim" at bounding box center [1049, 608] width 85 height 28
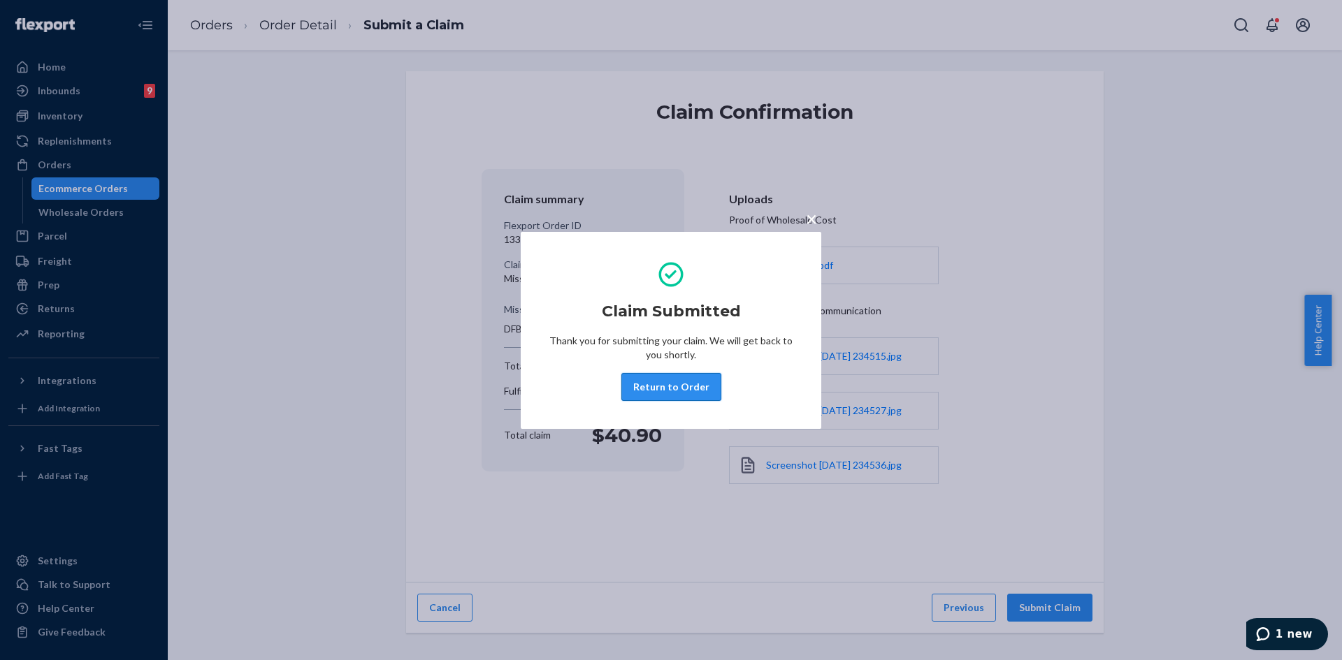
click at [688, 391] on button "Return to Order" at bounding box center [671, 387] width 100 height 28
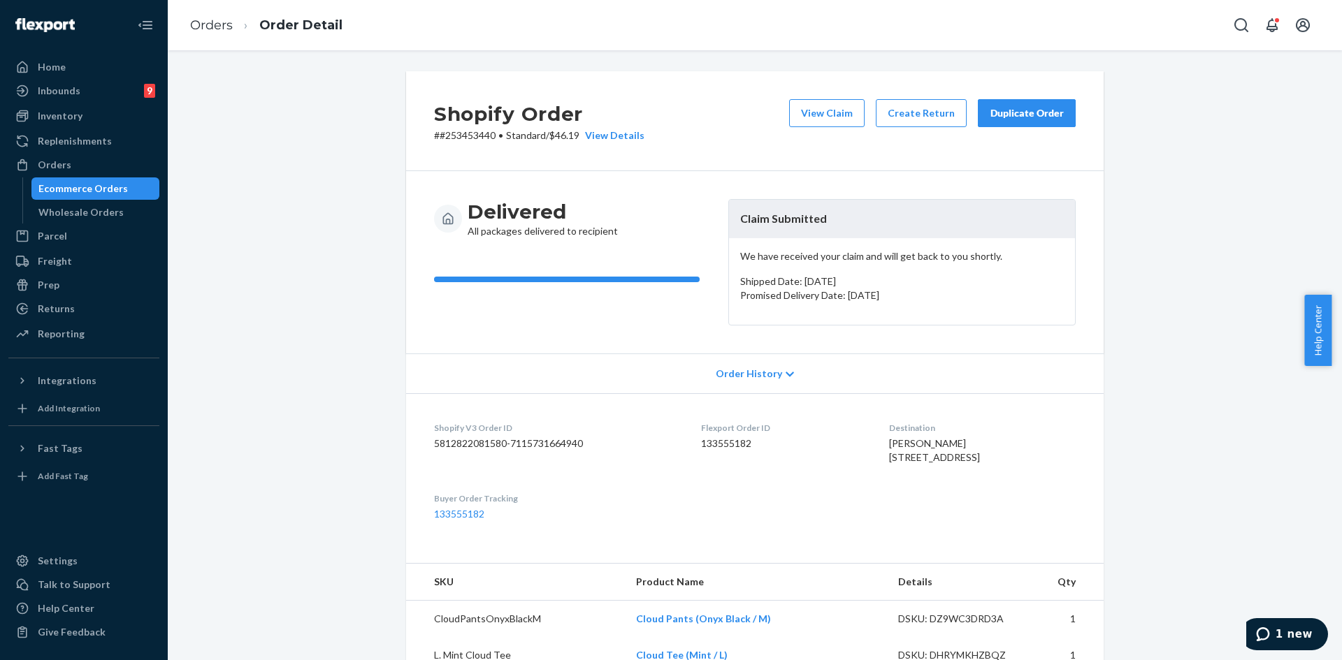
click at [1051, 102] on button "Duplicate Order" at bounding box center [1027, 113] width 98 height 28
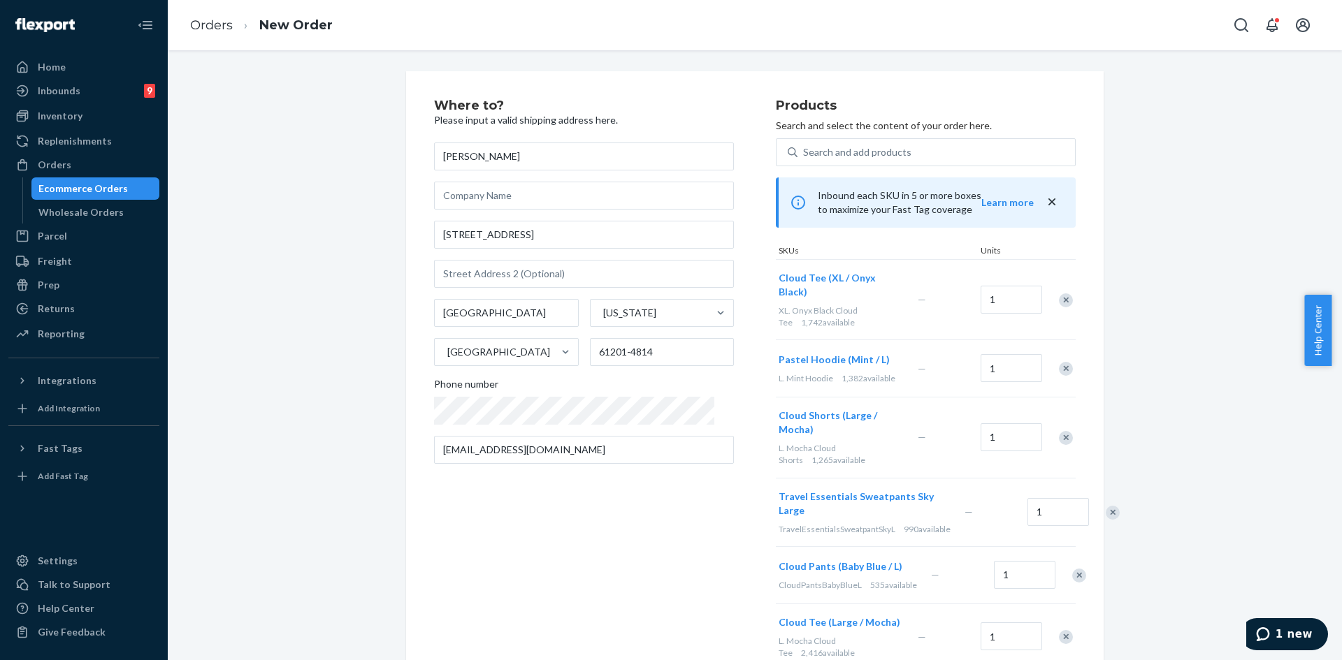
click at [1059, 296] on div "Remove Item" at bounding box center [1066, 300] width 14 height 14
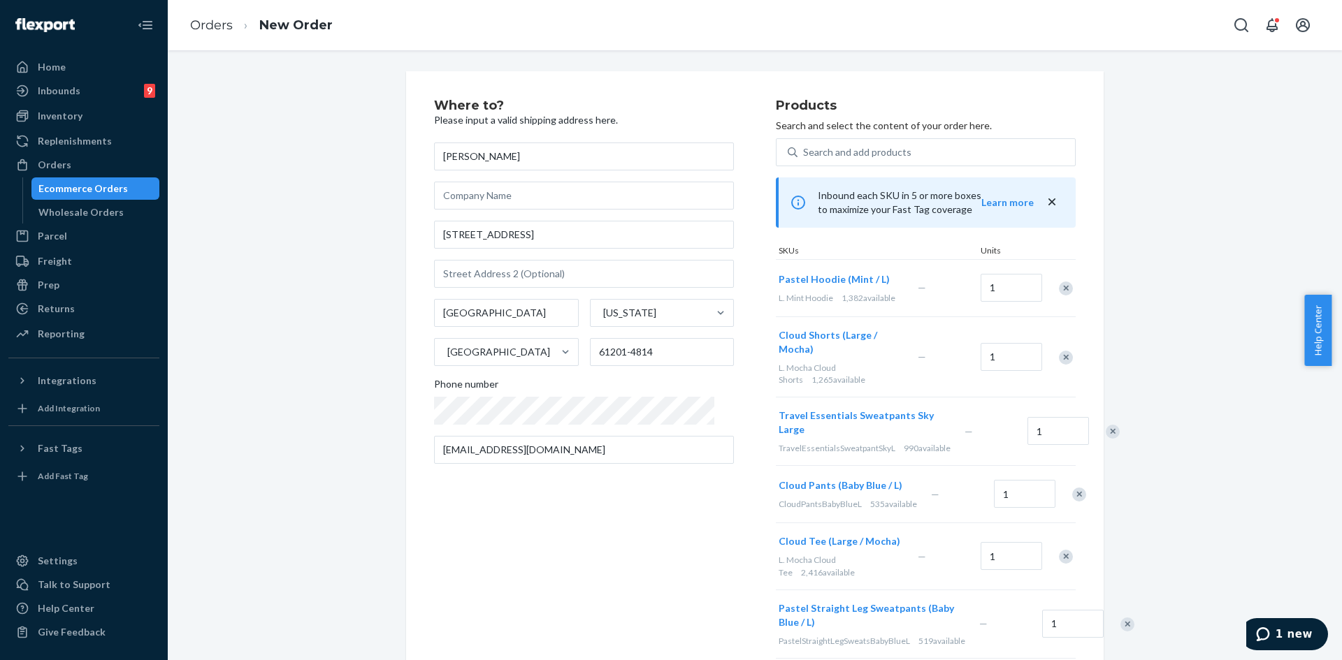
click at [1057, 296] on div at bounding box center [1057, 288] width 35 height 37
click at [1059, 296] on div at bounding box center [1057, 288] width 35 height 37
click at [1060, 293] on div "Remove Item" at bounding box center [1066, 289] width 14 height 14
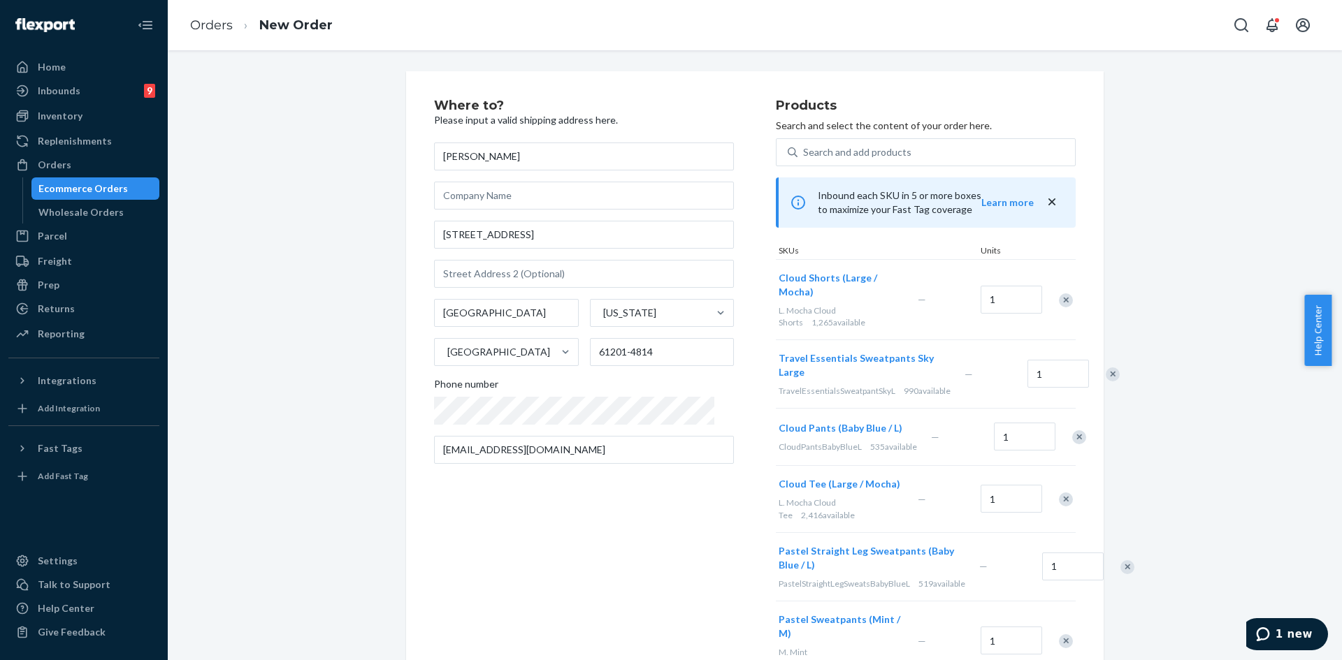
click at [1062, 293] on div "Remove Item" at bounding box center [1066, 300] width 14 height 14
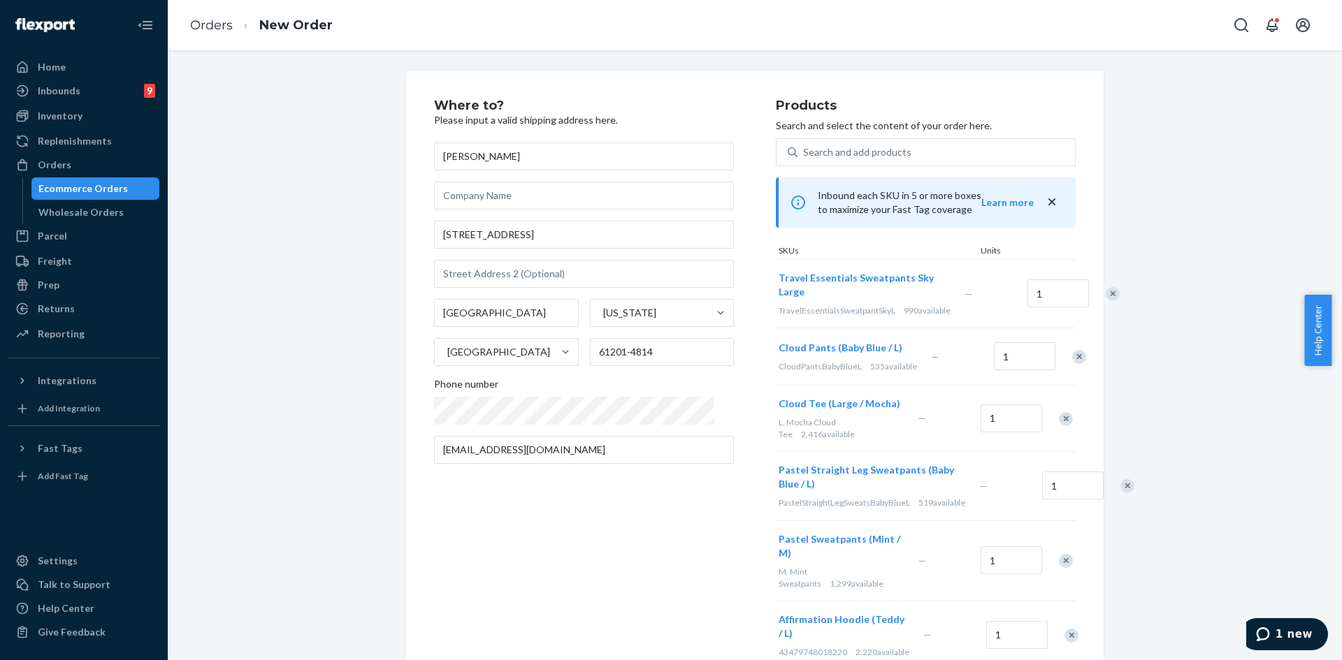
click at [1087, 288] on div at bounding box center [1104, 293] width 35 height 37
click at [1105, 299] on div "Remove Item" at bounding box center [1112, 294] width 14 height 14
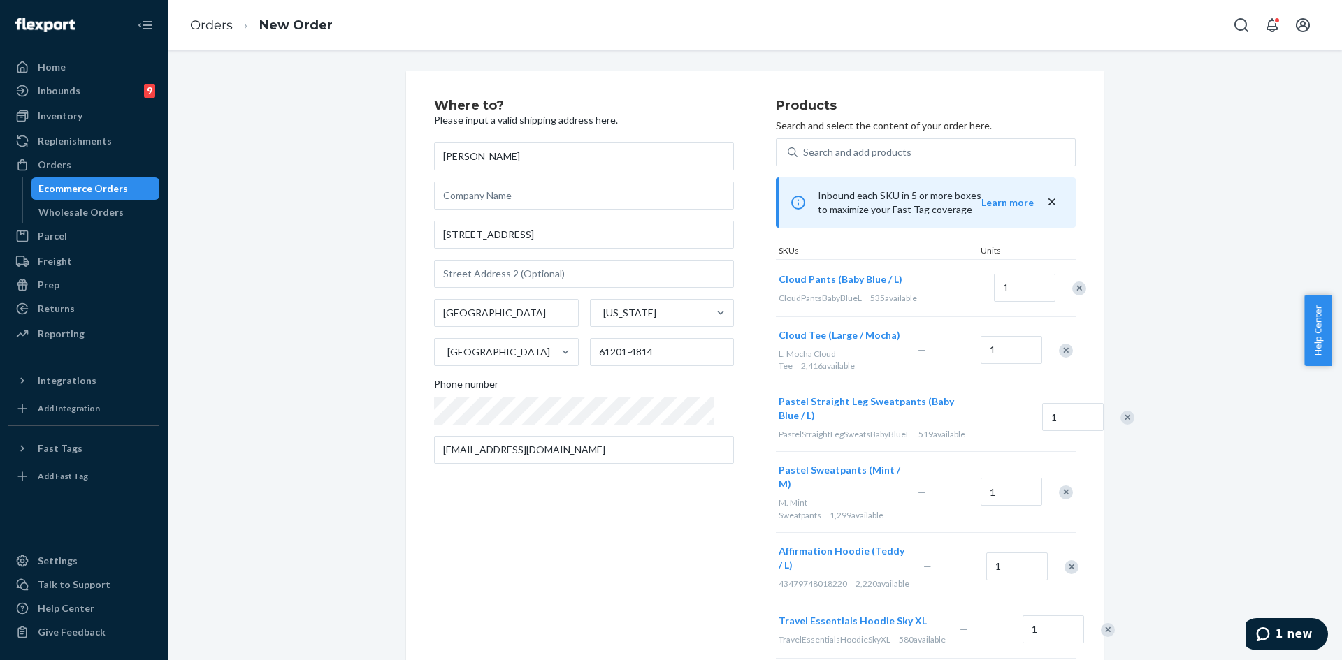
click at [1072, 289] on div "Remove Item" at bounding box center [1079, 289] width 14 height 14
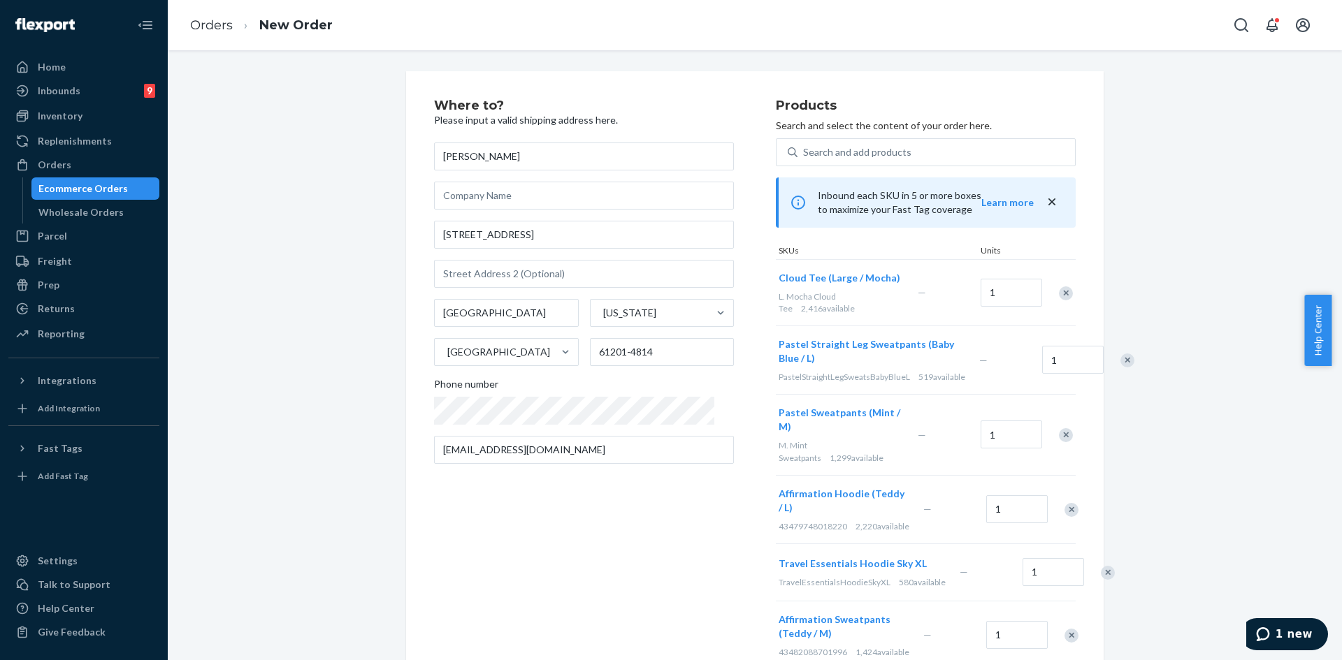
click at [1060, 289] on div "Remove Item" at bounding box center [1066, 293] width 14 height 14
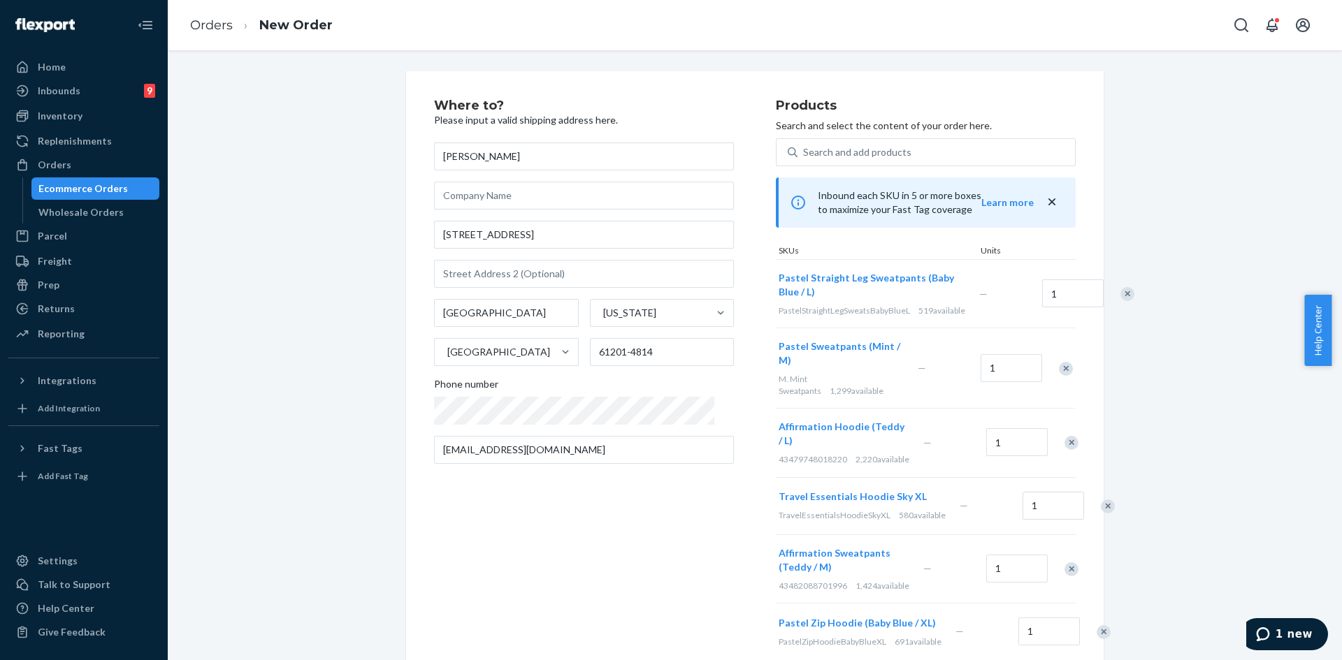
click at [1102, 288] on div at bounding box center [1119, 293] width 35 height 37
click at [1120, 293] on div "Remove Item" at bounding box center [1127, 294] width 14 height 14
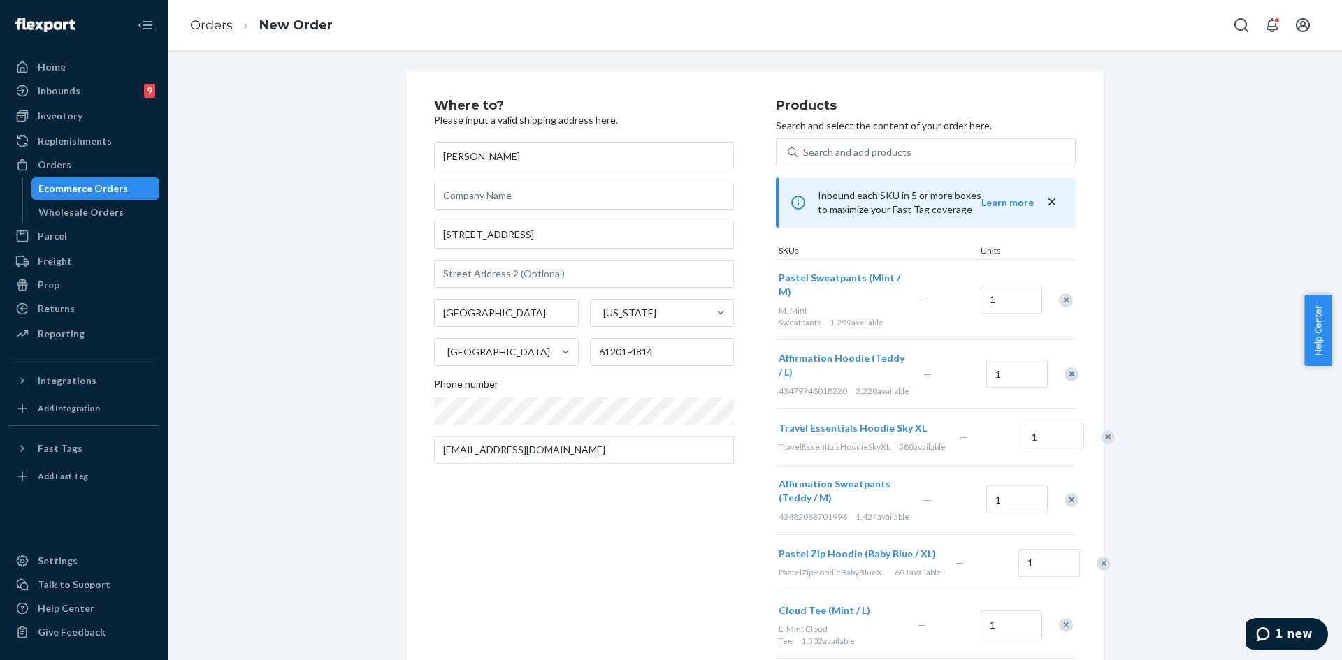
click at [1060, 300] on div "Remove Item" at bounding box center [1066, 300] width 14 height 14
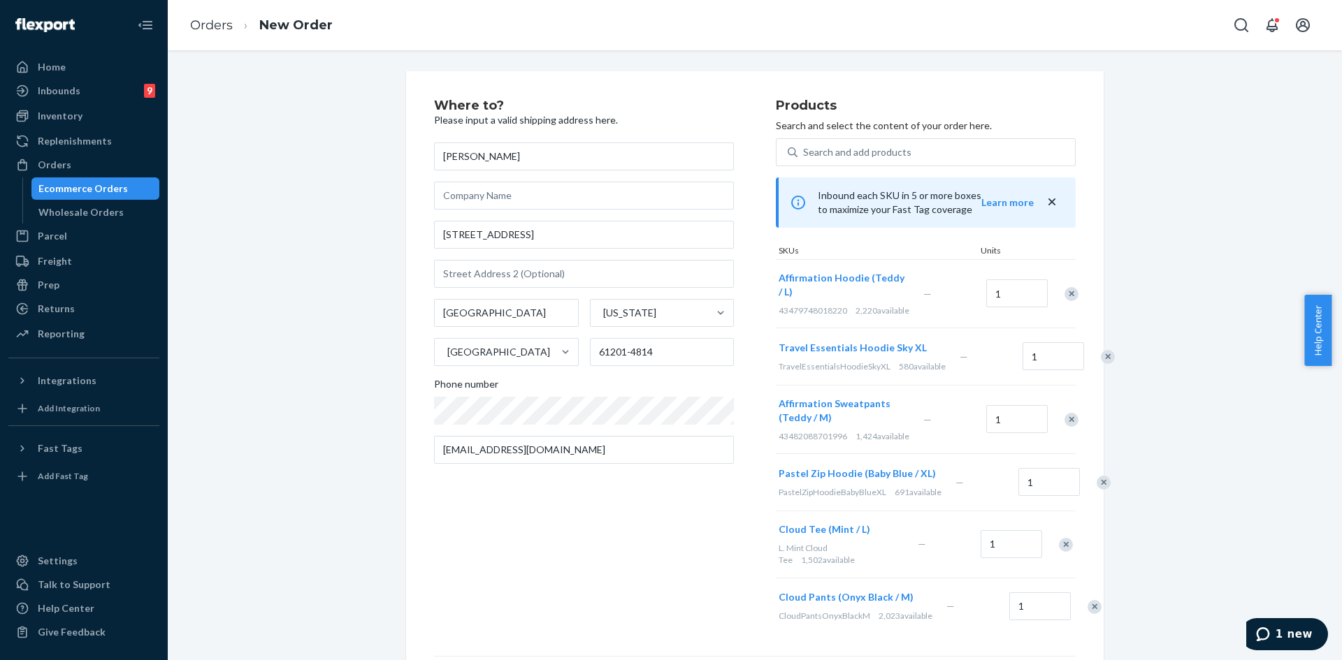
click at [1101, 364] on div "Remove Item" at bounding box center [1108, 357] width 14 height 14
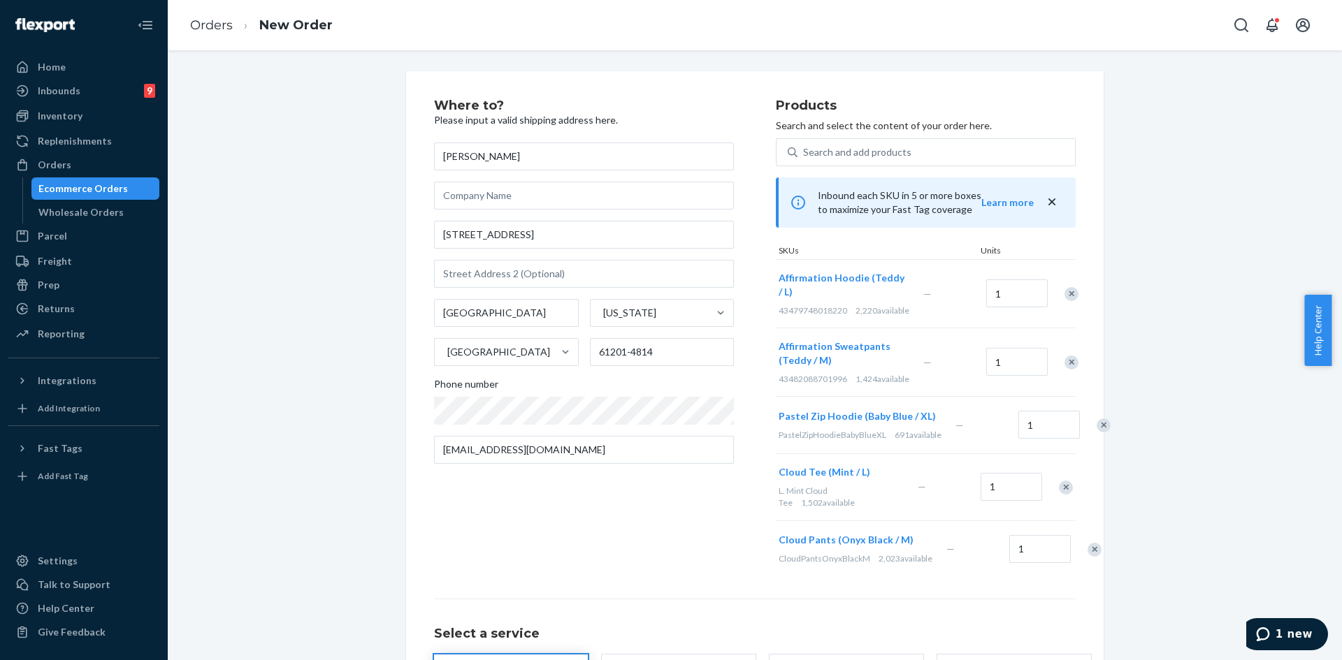
click at [1064, 370] on div "Remove Item" at bounding box center [1071, 363] width 14 height 14
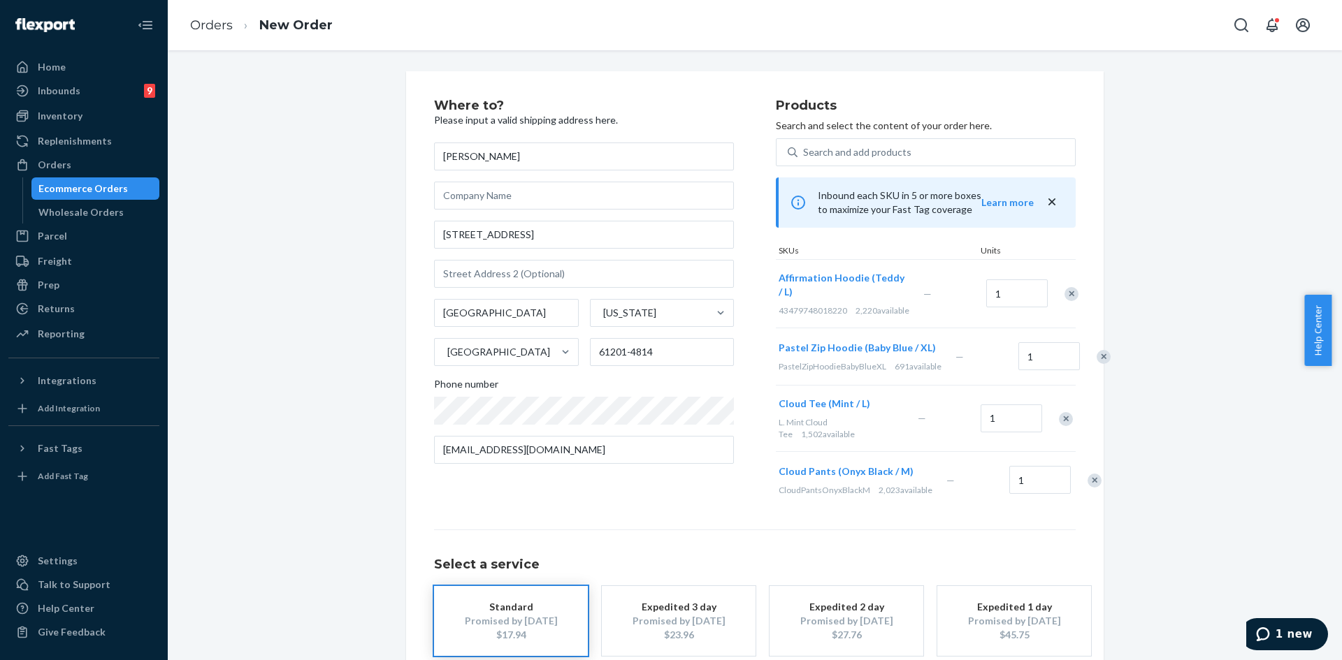
click at [1096, 364] on div "Remove Item" at bounding box center [1103, 357] width 14 height 14
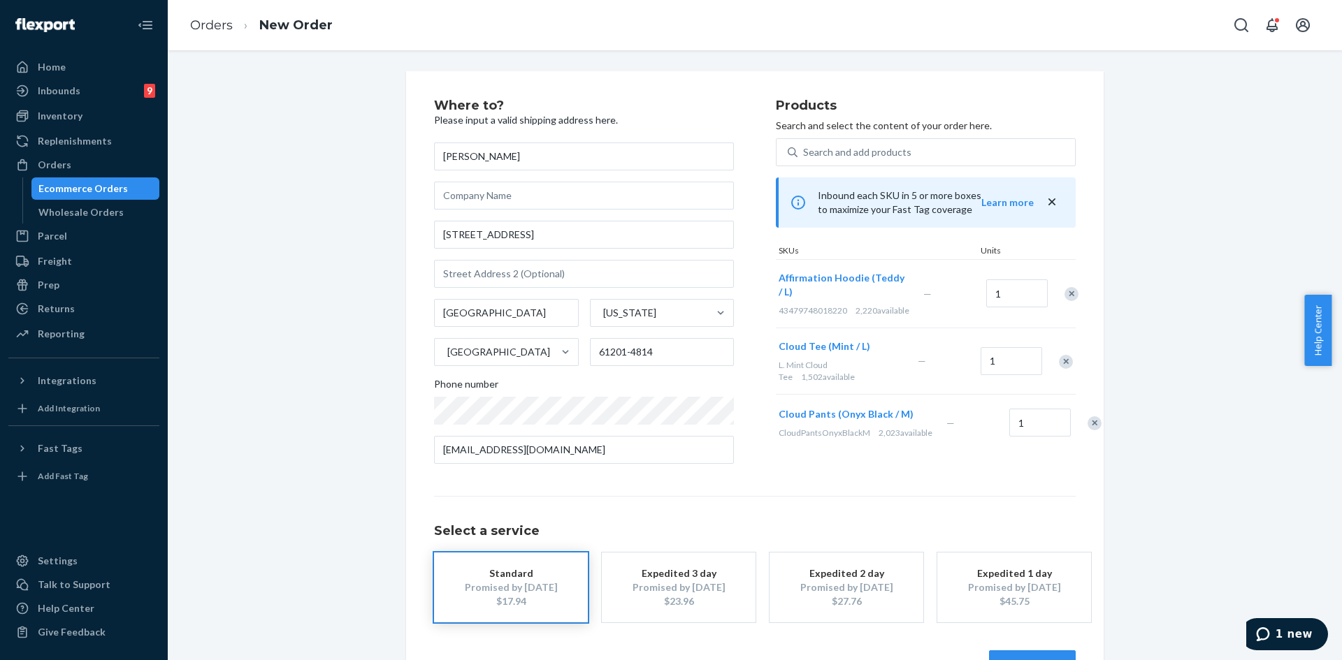
click at [1061, 369] on div "Remove Item" at bounding box center [1066, 362] width 14 height 14
click at [1087, 364] on div "Remove Item" at bounding box center [1094, 357] width 14 height 14
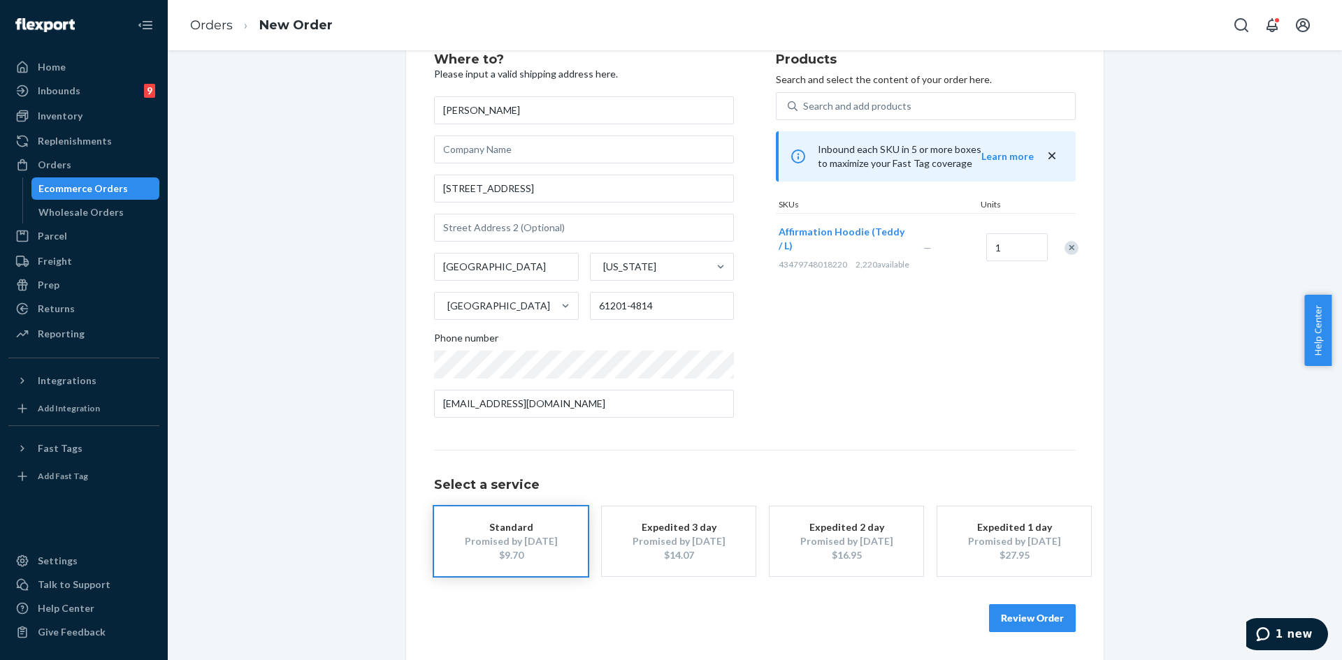
click at [1047, 608] on button "Review Order" at bounding box center [1032, 618] width 87 height 28
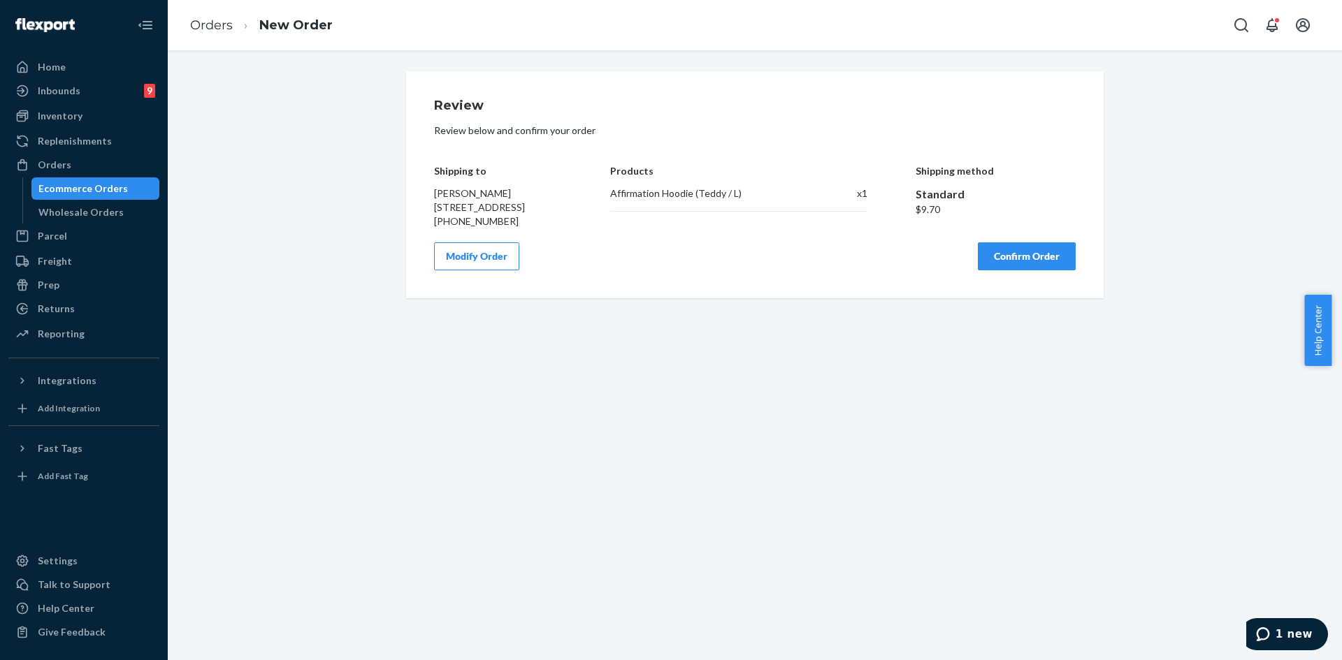
scroll to position [0, 0]
click at [1031, 270] on button "Confirm Order" at bounding box center [1027, 256] width 98 height 28
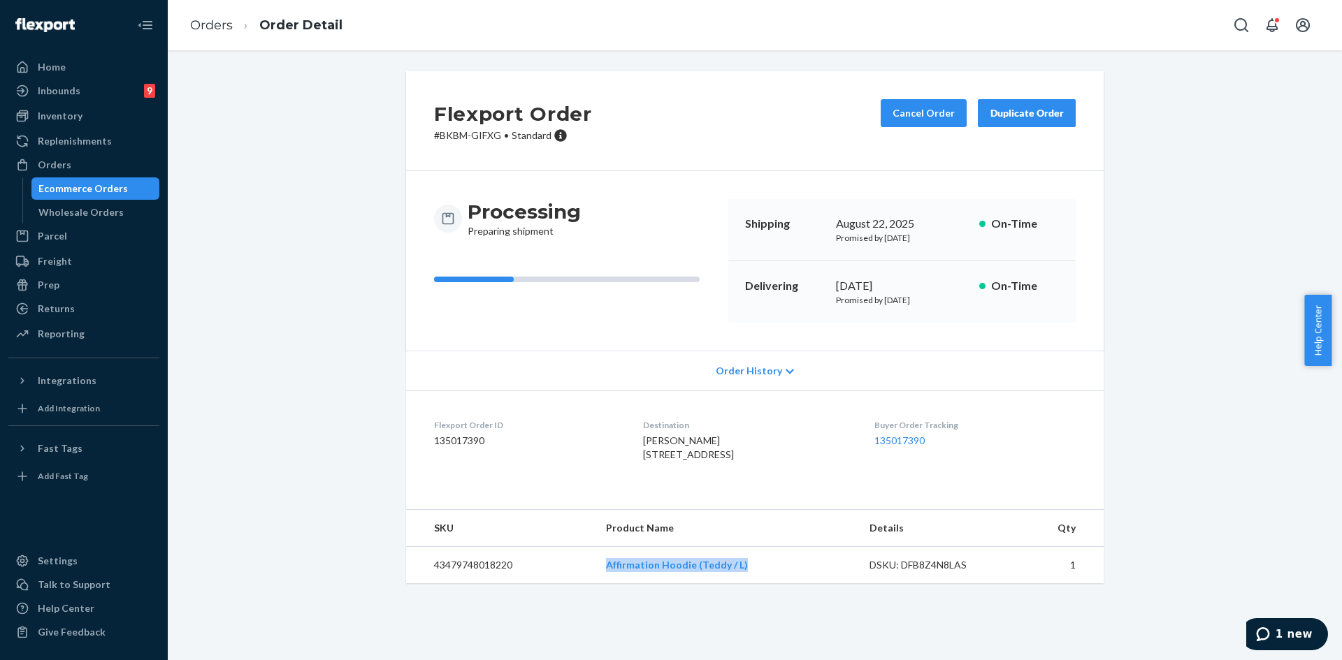
copy link "Affirmation Hoodie (Teddy / L)"
drag, startPoint x: 600, startPoint y: 588, endPoint x: 739, endPoint y: 608, distance: 141.1
click at [739, 584] on td "Affirmation Hoodie (Teddy / L)" at bounding box center [726, 565] width 263 height 37
copy div "August 22, 2025"
drag, startPoint x: 829, startPoint y: 224, endPoint x: 917, endPoint y: 218, distance: 87.5
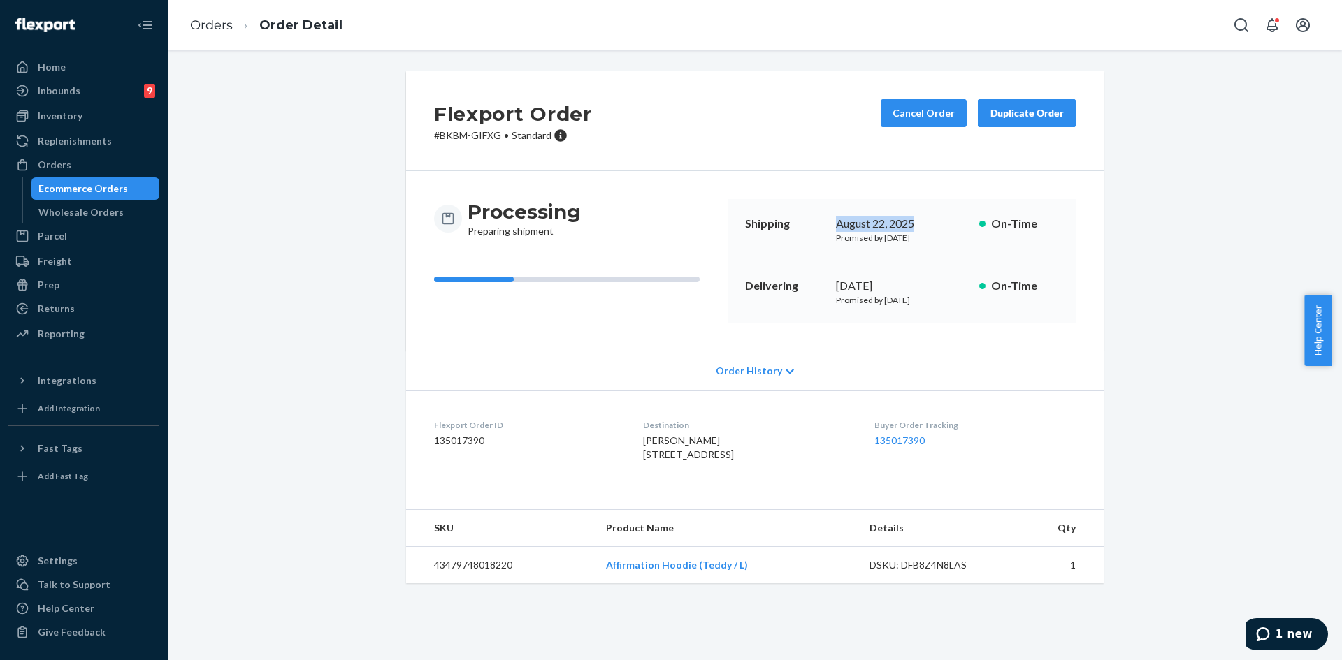
click at [917, 218] on div "Shipping August 22, 2025 Promised by August 22, 2025 On-Time" at bounding box center [901, 230] width 347 height 62
copy div "September 3, 2025"
drag, startPoint x: 831, startPoint y: 285, endPoint x: 926, endPoint y: 284, distance: 95.0
click at [926, 284] on div "September 3, 2025" at bounding box center [902, 286] width 132 height 16
copy link "135017390"
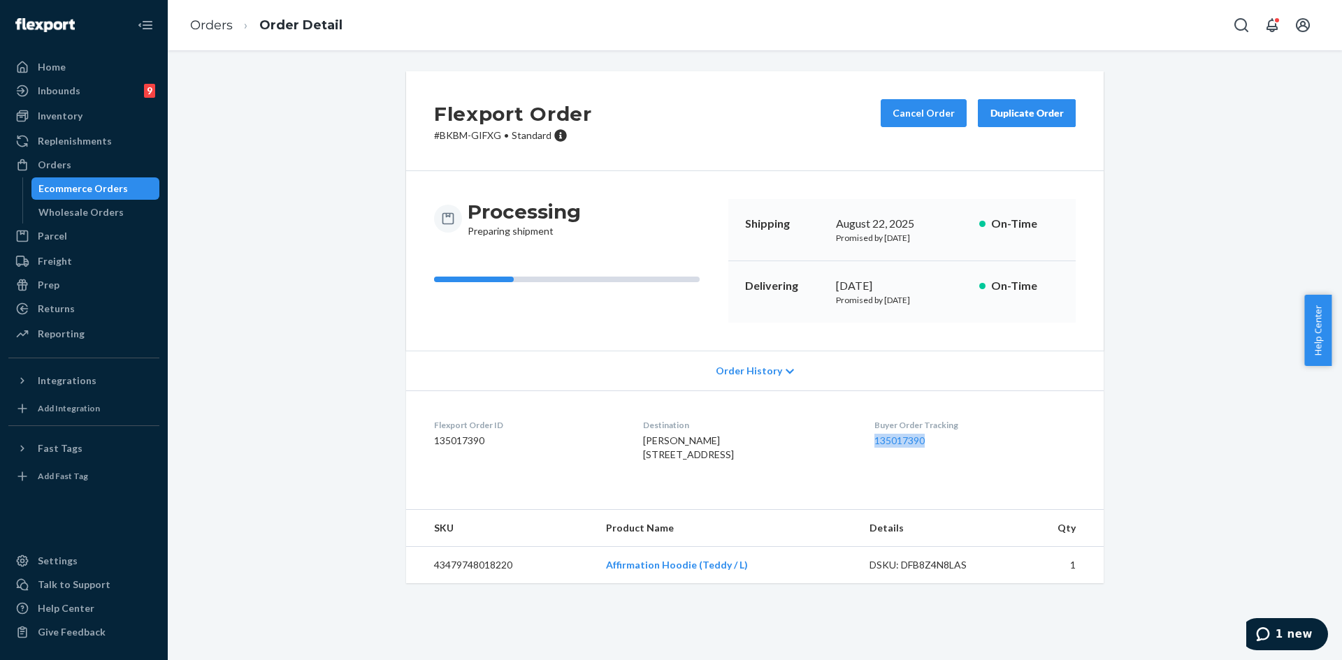
drag, startPoint x: 875, startPoint y: 440, endPoint x: 943, endPoint y: 439, distance: 68.5
click at [943, 439] on dl "Flexport Order ID 135017390 Destination Brandon Reyes 2043 36th St Rock Island,…" at bounding box center [754, 443] width 697 height 105
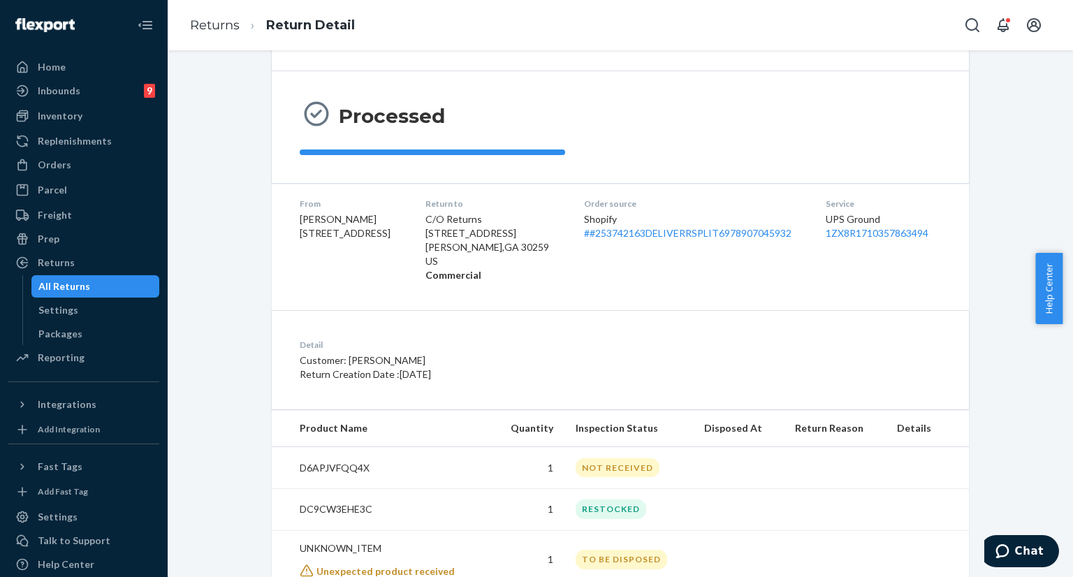
scroll to position [145, 0]
